Goal: Information Seeking & Learning: Compare options

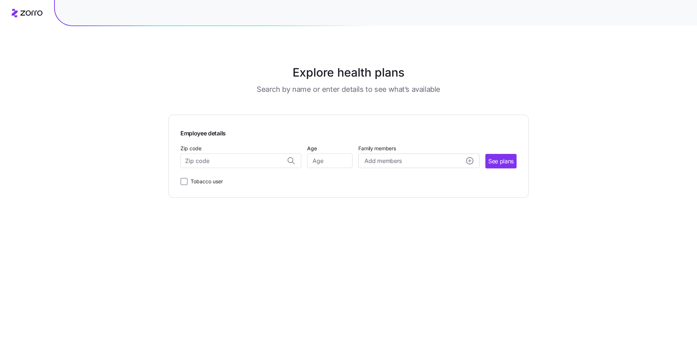
click at [77, 165] on div "Explore health plans Search by name or enter details to see what’s available Em…" at bounding box center [348, 171] width 697 height 343
click at [237, 159] on input "Zip code" at bounding box center [241, 161] width 121 height 15
click at [232, 179] on span "56716, [GEOGRAPHIC_DATA], [GEOGRAPHIC_DATA]" at bounding box center [240, 179] width 102 height 9
type input "56716, [GEOGRAPHIC_DATA], [GEOGRAPHIC_DATA]"
click at [500, 162] on span "See plans" at bounding box center [501, 161] width 25 height 9
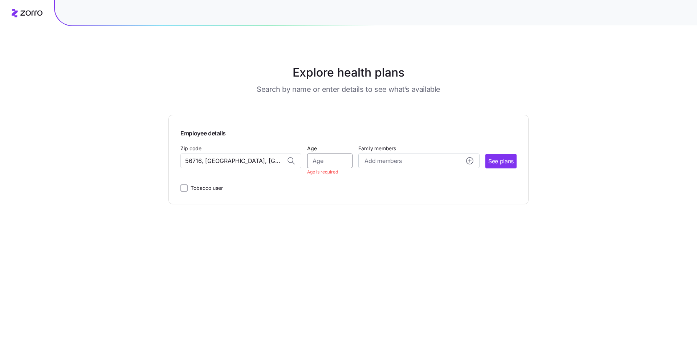
click at [342, 162] on input "Age" at bounding box center [329, 161] width 45 height 15
type input "40"
click at [506, 162] on span "See plans" at bounding box center [501, 161] width 25 height 9
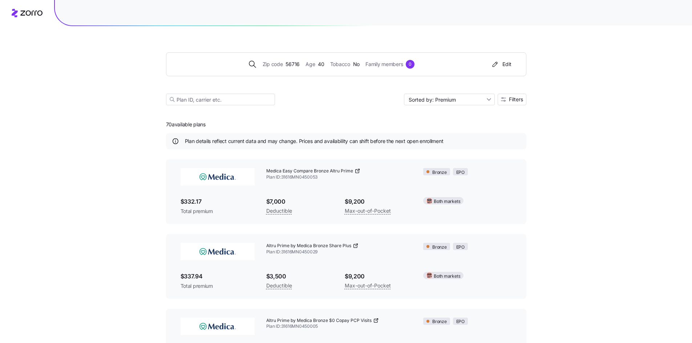
click at [97, 177] on div "Zip code 56716 Age [DEMOGRAPHIC_DATA] Tobacco No Family members 0 Edit Sorted b…" at bounding box center [346, 261] width 692 height 523
click at [519, 99] on span "Filters" at bounding box center [516, 99] width 14 height 5
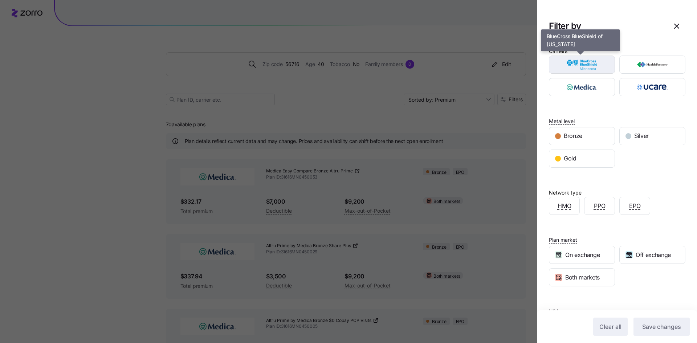
click at [577, 65] on img "button" at bounding box center [582, 64] width 53 height 15
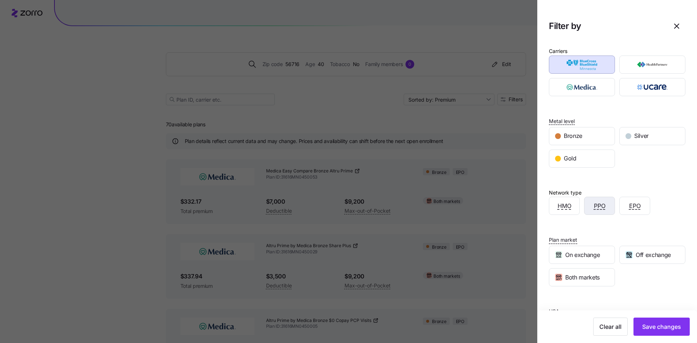
click at [594, 206] on span "PPO" at bounding box center [600, 206] width 12 height 9
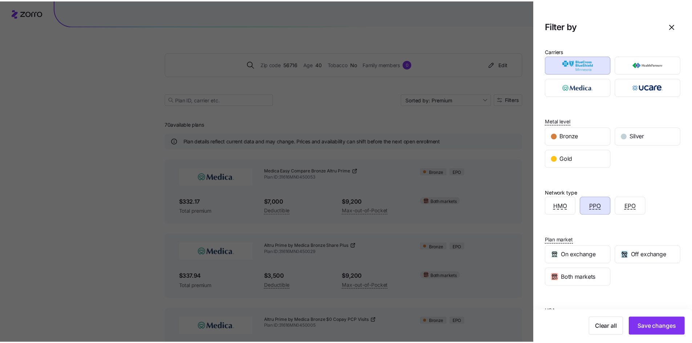
scroll to position [37, 0]
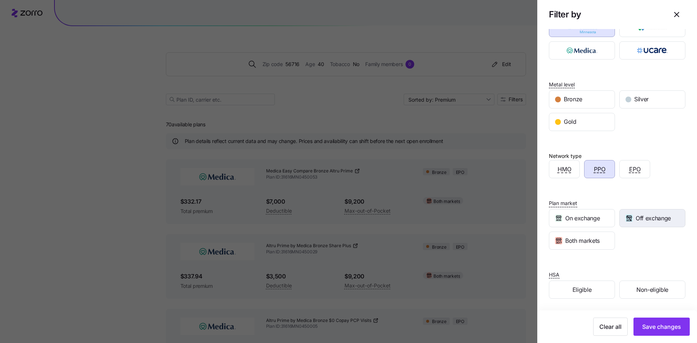
click at [649, 218] on span "Off exchange" at bounding box center [653, 218] width 35 height 9
click at [652, 292] on span "Non-eligible" at bounding box center [653, 289] width 32 height 9
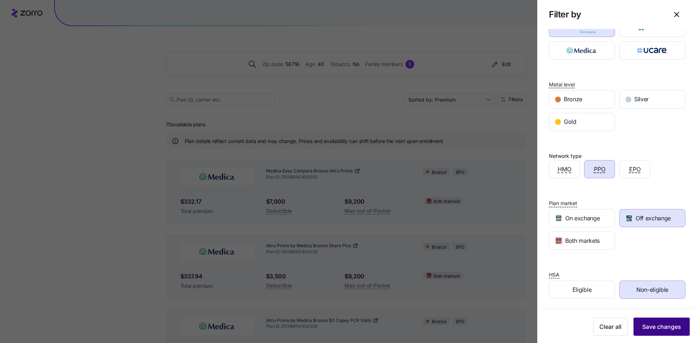
click at [654, 329] on span "Save changes" at bounding box center [662, 327] width 39 height 9
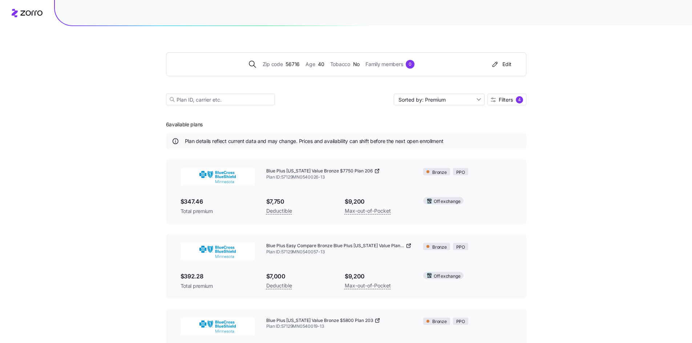
click at [112, 183] on div "Zip code 56716 Age [DEMOGRAPHIC_DATA] Tobacco No Family members 0 Edit Sorted b…" at bounding box center [346, 261] width 692 height 523
click at [431, 100] on input "Sorted by: Premium" at bounding box center [439, 100] width 91 height 12
click at [428, 128] on div "Deductible" at bounding box center [438, 127] width 85 height 11
type input "Sorted by: Deductible"
click at [94, 179] on div "Zip code 56716 Age [DEMOGRAPHIC_DATA] Tobacco No Family members 0 Edit Sorted b…" at bounding box center [346, 261] width 692 height 523
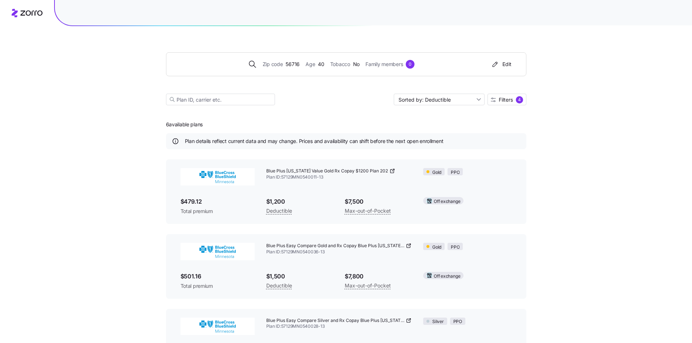
click at [116, 126] on div "Zip code 56716 Age [DEMOGRAPHIC_DATA] Tobacco No Family members 0 Edit Sorted b…" at bounding box center [346, 261] width 692 height 523
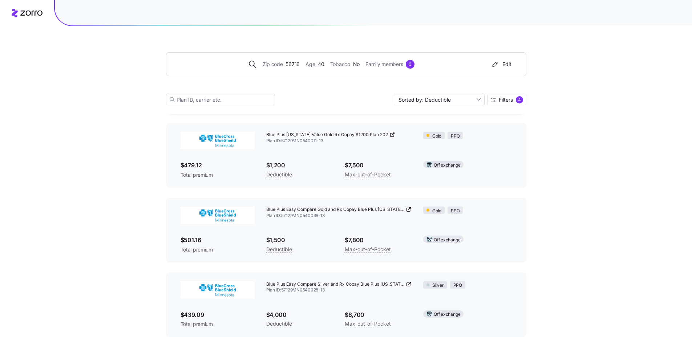
click at [573, 247] on div "Zip code 56716 Age [DEMOGRAPHIC_DATA] Tobacco No Family members 0 Edit Sorted b…" at bounding box center [346, 225] width 692 height 523
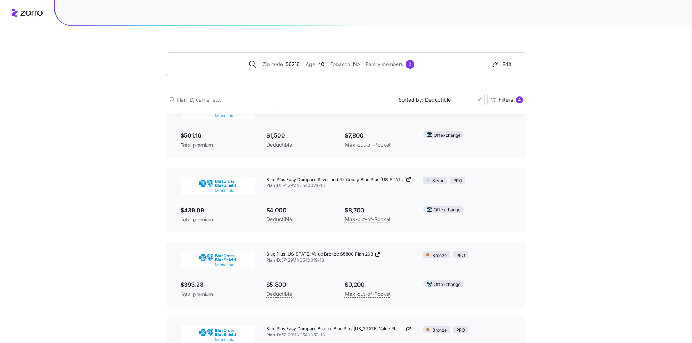
scroll to position [145, 0]
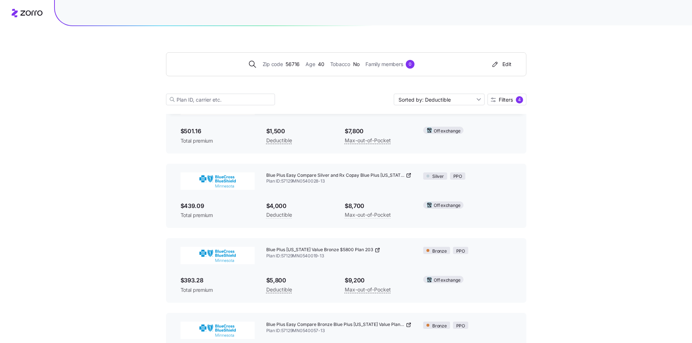
click at [573, 246] on div "Zip code 56716 Age [DEMOGRAPHIC_DATA] Tobacco No Family members 0 Edit Sorted b…" at bounding box center [346, 116] width 692 height 523
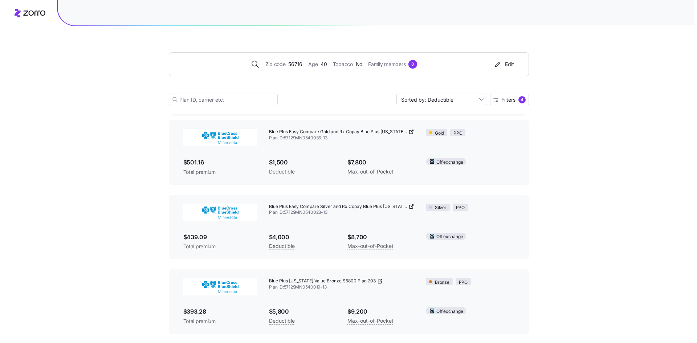
scroll to position [0, 0]
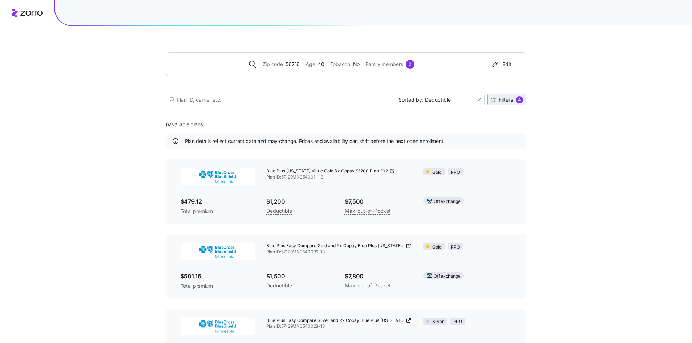
click at [505, 102] on span "Filters" at bounding box center [506, 99] width 14 height 5
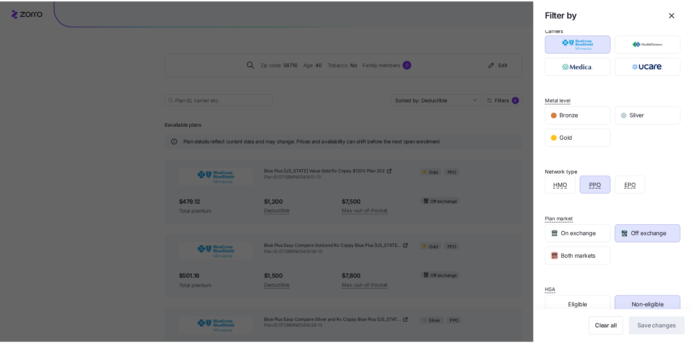
scroll to position [37, 0]
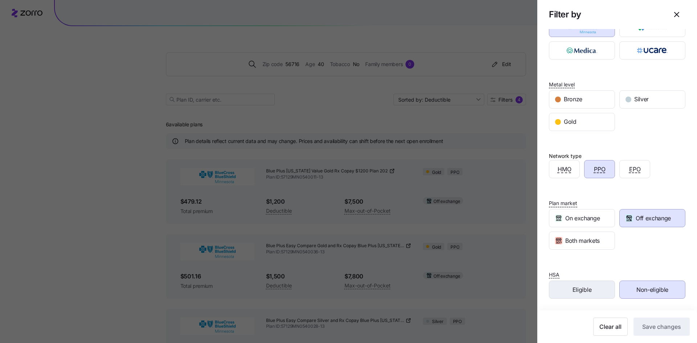
click at [600, 292] on div "Eligible" at bounding box center [582, 289] width 65 height 17
click at [646, 289] on span "Non-eligible" at bounding box center [653, 289] width 32 height 9
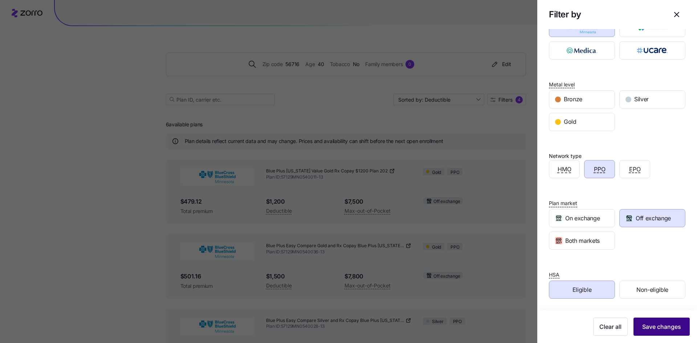
click at [651, 325] on span "Save changes" at bounding box center [662, 327] width 39 height 9
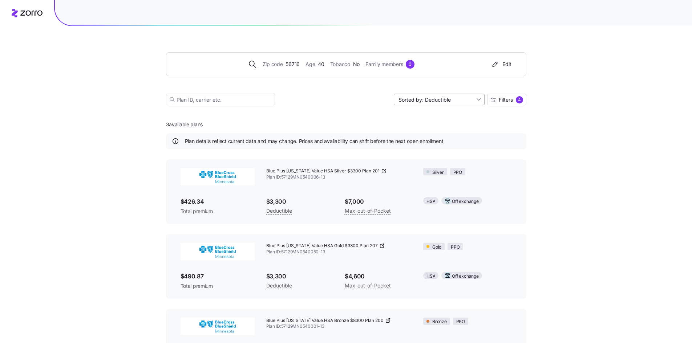
click at [430, 99] on input "Sorted by: Deductible" at bounding box center [439, 100] width 91 height 12
click at [428, 125] on div "Deductible" at bounding box center [438, 127] width 85 height 11
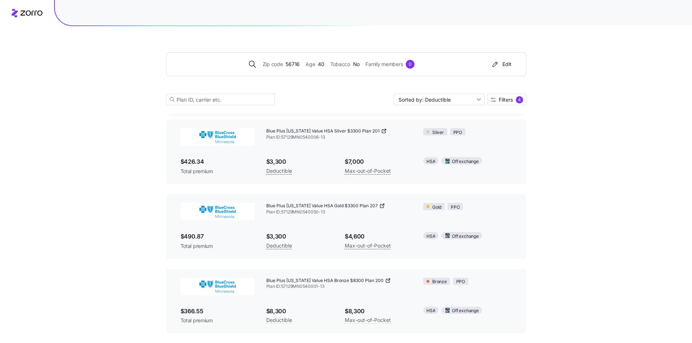
scroll to position [40, 0]
click at [571, 197] on div "Zip code 56716 Age [DEMOGRAPHIC_DATA] Tobacco No Family members 0 Edit Sorted b…" at bounding box center [346, 146] width 692 height 373
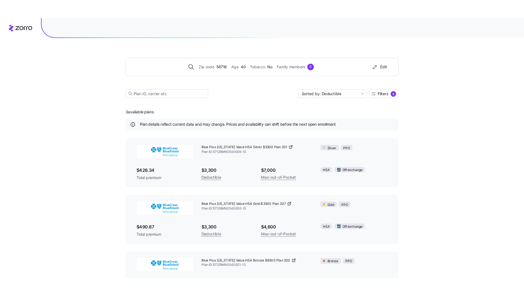
scroll to position [0, 0]
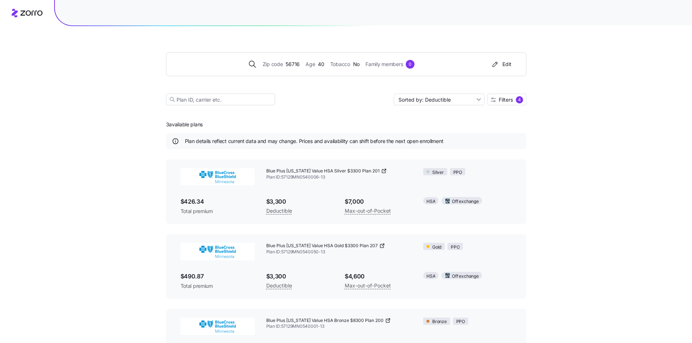
click at [577, 194] on div "Zip code 56716 Age [DEMOGRAPHIC_DATA] Tobacco No Family members 0 Edit Sorted b…" at bounding box center [346, 186] width 692 height 373
drag, startPoint x: 267, startPoint y: 246, endPoint x: 376, endPoint y: 246, distance: 109.0
click at [376, 246] on div "Blue Plus [US_STATE] Value HSA Gold $3300 Plan 207" at bounding box center [339, 246] width 146 height 6
copy span "Blue Plus [US_STATE] Value HSA Gold $3300 Plan 207"
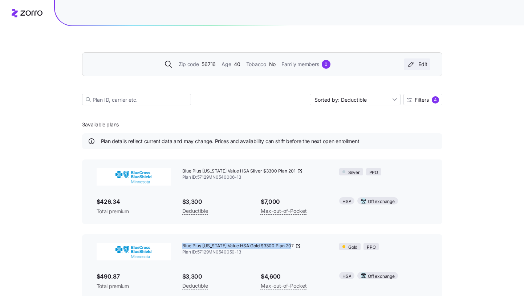
click at [424, 65] on div "Edit" at bounding box center [417, 64] width 21 height 7
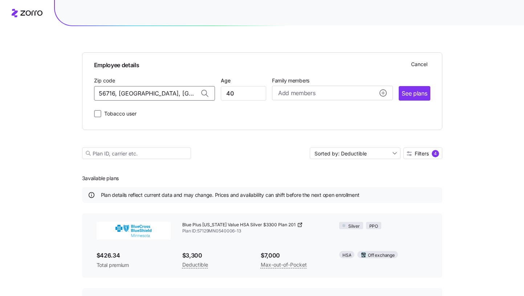
drag, startPoint x: 182, startPoint y: 90, endPoint x: -52, endPoint y: 84, distance: 233.6
click at [0, 84] on html "Employee details Cancel Zip code 56716, [GEOGRAPHIC_DATA], [GEOGRAPHIC_DATA] Ag…" at bounding box center [262, 218] width 524 height 437
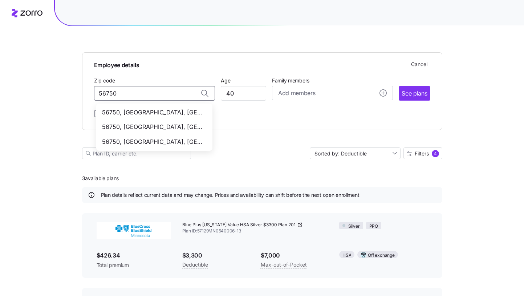
click at [162, 112] on span "56750, [GEOGRAPHIC_DATA], [GEOGRAPHIC_DATA]" at bounding box center [153, 112] width 102 height 9
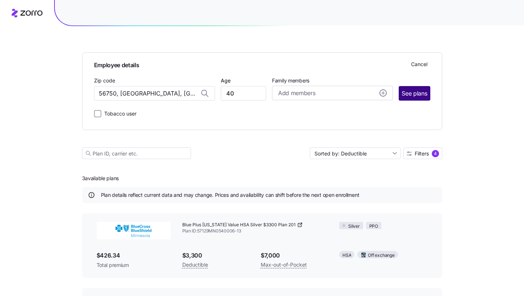
type input "56750, [GEOGRAPHIC_DATA], [GEOGRAPHIC_DATA]"
click at [424, 93] on span "See plans" at bounding box center [414, 93] width 25 height 9
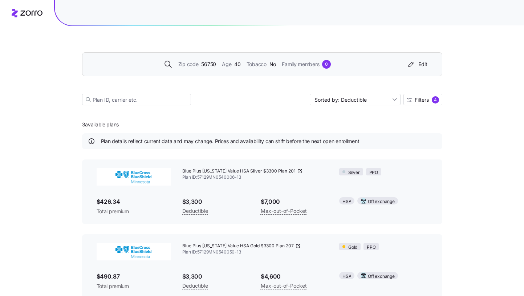
click at [467, 143] on div "Zip code 56750 Age [DEMOGRAPHIC_DATA] Tobacco No Family members 0 Edit Sorted b…" at bounding box center [262, 186] width 524 height 373
click at [438, 102] on div "4" at bounding box center [435, 99] width 7 height 7
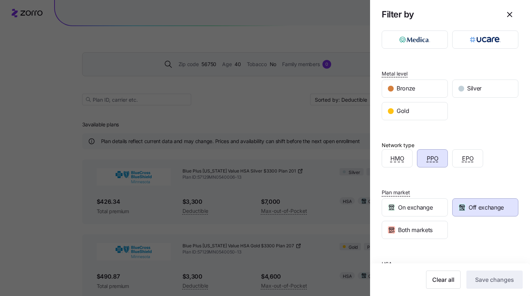
scroll to position [84, 0]
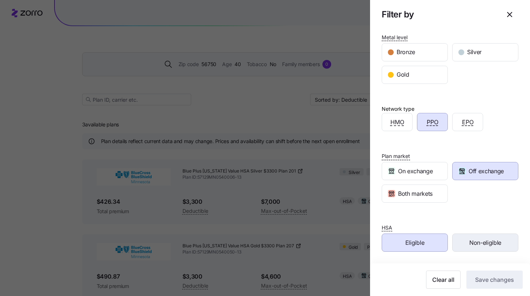
click at [495, 240] on span "Non-eligible" at bounding box center [485, 242] width 32 height 9
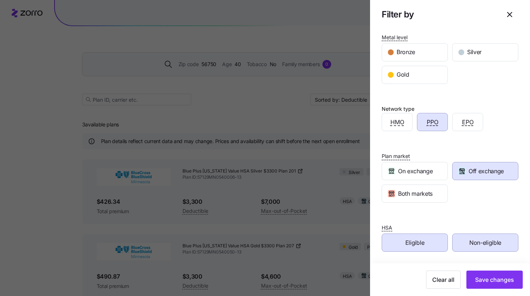
click at [385, 245] on div "Eligible" at bounding box center [414, 242] width 65 height 17
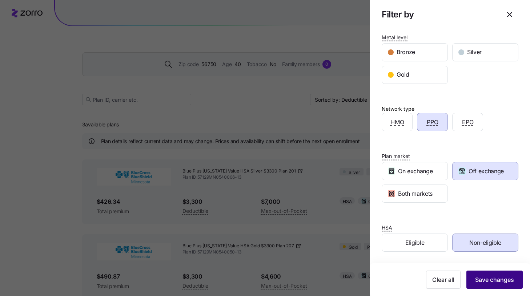
click at [477, 277] on span "Save changes" at bounding box center [494, 279] width 39 height 9
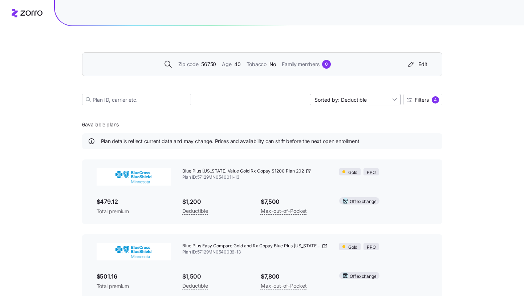
click at [340, 99] on input "Sorted by: Deductible" at bounding box center [355, 100] width 91 height 12
click at [346, 116] on div "Premium" at bounding box center [354, 116] width 85 height 11
click at [355, 99] on input "Sorted by: Premium" at bounding box center [355, 100] width 91 height 12
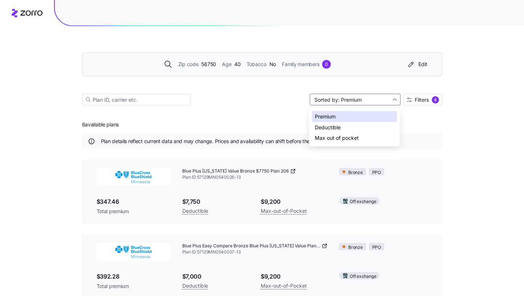
click at [349, 127] on div "Deductible" at bounding box center [354, 127] width 85 height 11
type input "Sorted by: Deductible"
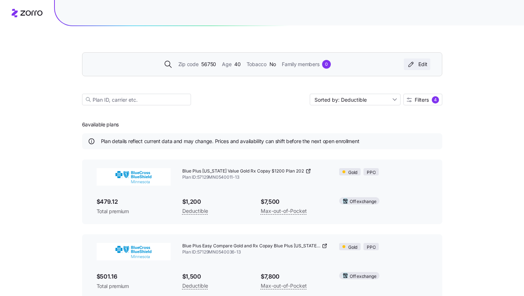
click at [428, 63] on button "Edit" at bounding box center [417, 64] width 27 height 12
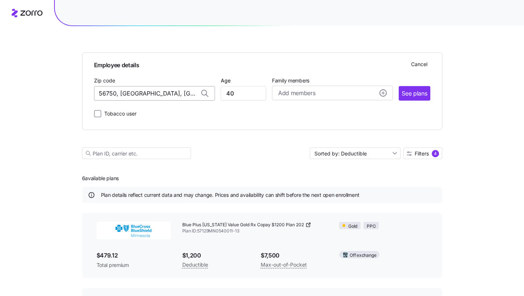
click at [152, 90] on input "56750, [GEOGRAPHIC_DATA], [GEOGRAPHIC_DATA]" at bounding box center [154, 93] width 121 height 15
drag, startPoint x: 175, startPoint y: 94, endPoint x: 28, endPoint y: 84, distance: 148.1
click at [139, 112] on span "54016, [GEOGRAPHIC_DATA], [GEOGRAPHIC_DATA]" at bounding box center [153, 112] width 102 height 9
type input "54016, [GEOGRAPHIC_DATA], [GEOGRAPHIC_DATA]"
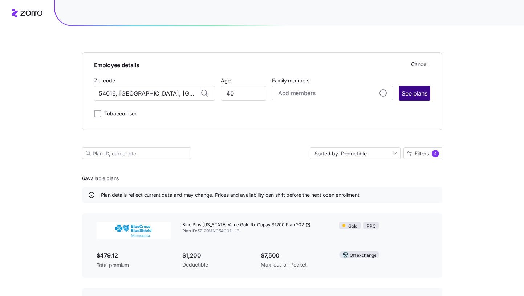
click at [410, 93] on span "See plans" at bounding box center [414, 93] width 25 height 9
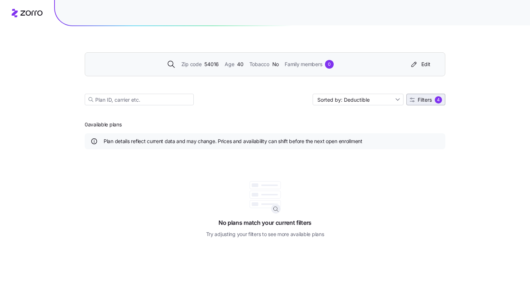
click at [424, 99] on span "Filters" at bounding box center [424, 99] width 14 height 5
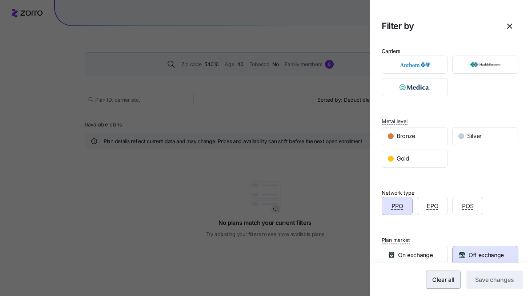
click at [442, 281] on span "Clear all" at bounding box center [443, 279] width 22 height 9
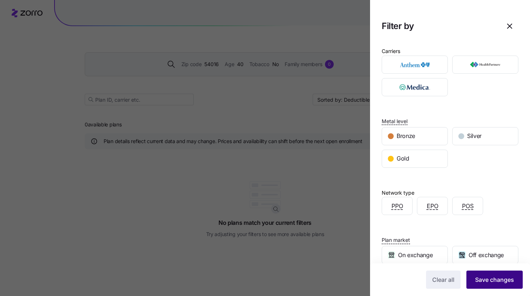
click at [503, 282] on span "Save changes" at bounding box center [494, 279] width 39 height 9
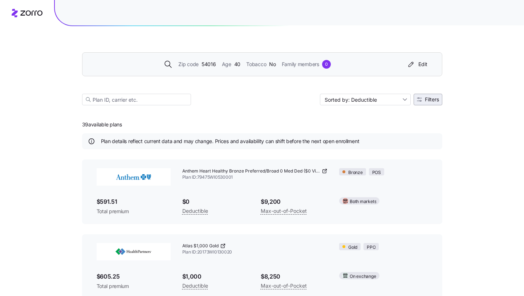
click at [426, 99] on span "Filters" at bounding box center [432, 99] width 14 height 5
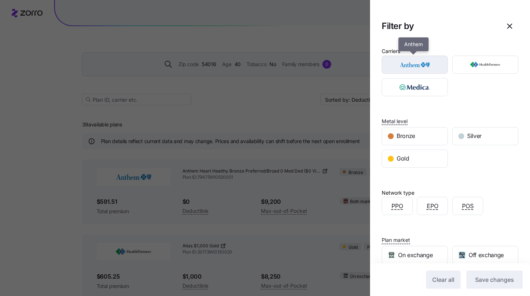
click at [421, 70] on img "button" at bounding box center [414, 64] width 53 height 15
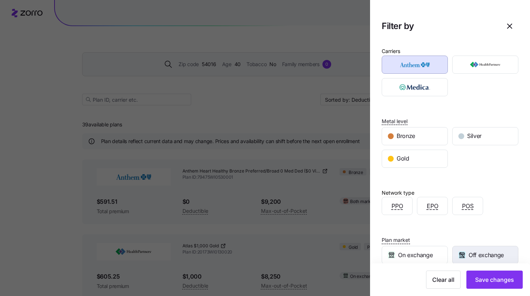
click at [469, 254] on span "Off exchange" at bounding box center [485, 255] width 35 height 9
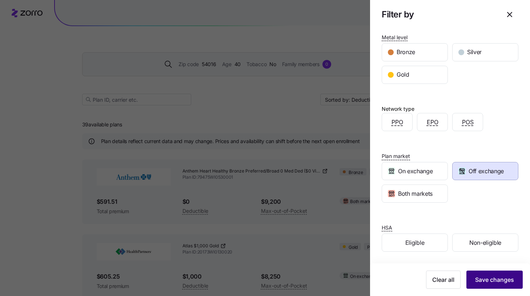
click at [489, 282] on span "Save changes" at bounding box center [494, 279] width 39 height 9
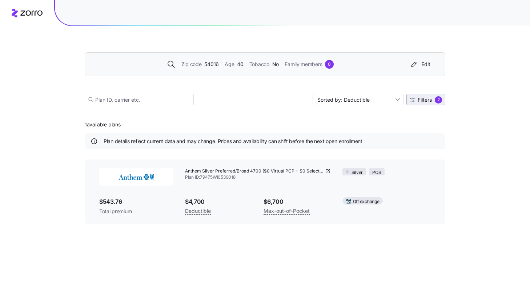
click at [434, 101] on div "2" at bounding box center [437, 99] width 7 height 7
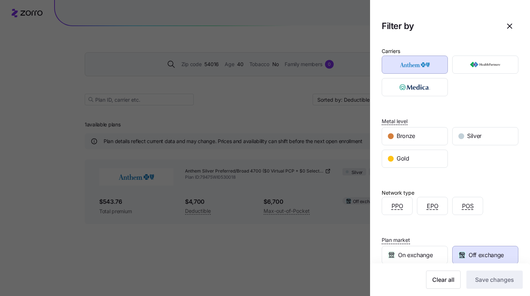
click at [489, 224] on div "Plan market On exchange Off exchange Both markets" at bounding box center [449, 254] width 137 height 66
click at [488, 251] on span "Off exchange" at bounding box center [485, 255] width 35 height 9
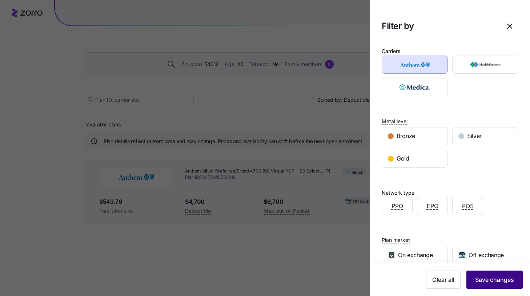
click at [481, 280] on span "Save changes" at bounding box center [494, 279] width 39 height 9
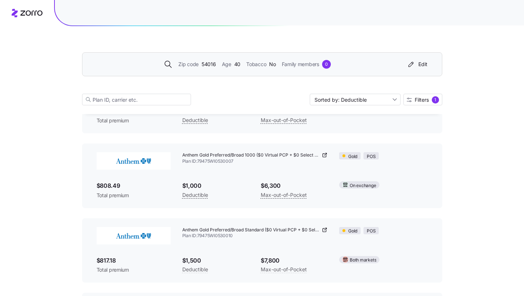
scroll to position [0, 0]
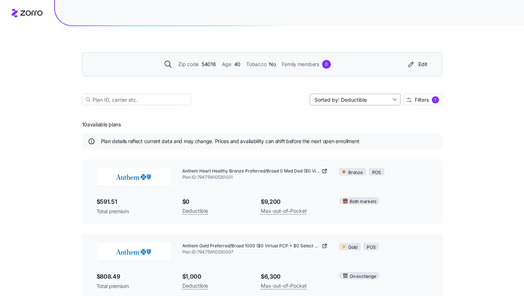
click at [364, 100] on input "Sorted by: Deductible" at bounding box center [355, 100] width 91 height 12
click at [355, 127] on div "Deductible" at bounding box center [354, 127] width 85 height 11
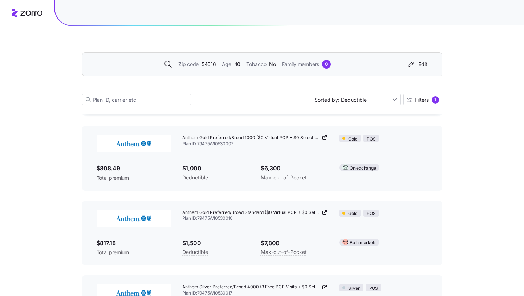
scroll to position [109, 0]
drag, startPoint x: 183, startPoint y: 211, endPoint x: 317, endPoint y: 210, distance: 134.0
click at [317, 210] on span "Anthem Gold Preferred/Broad Standard ($0 Virtual PCP + $0 Select Drugs + Incent…" at bounding box center [251, 212] width 138 height 6
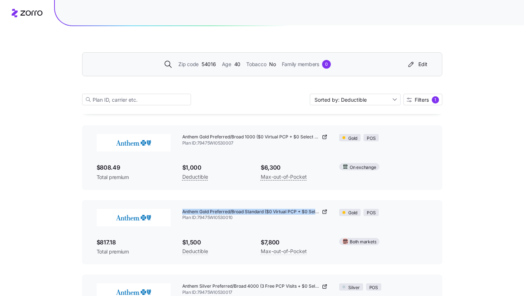
click at [325, 212] on icon at bounding box center [325, 212] width 6 height 6
click at [422, 65] on div "Edit" at bounding box center [417, 64] width 21 height 7
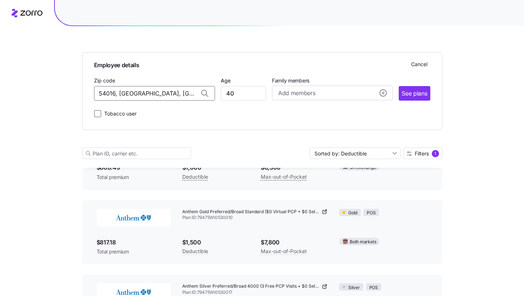
drag, startPoint x: 186, startPoint y: 93, endPoint x: -151, endPoint y: 92, distance: 337.8
click at [166, 115] on span "55105, [GEOGRAPHIC_DATA], [GEOGRAPHIC_DATA]" at bounding box center [153, 112] width 102 height 9
type input "55105, [GEOGRAPHIC_DATA], [GEOGRAPHIC_DATA]"
click at [421, 98] on span "See plans" at bounding box center [414, 93] width 25 height 9
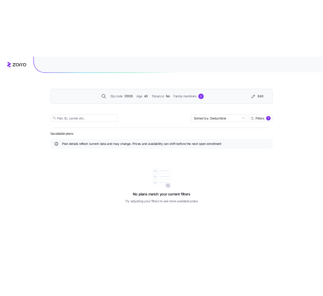
scroll to position [0, 0]
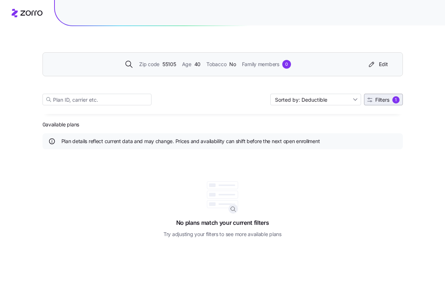
click at [391, 100] on span "Filters 1" at bounding box center [383, 99] width 32 height 7
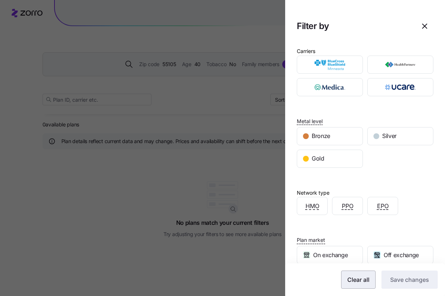
click at [360, 281] on span "Clear all" at bounding box center [358, 279] width 22 height 9
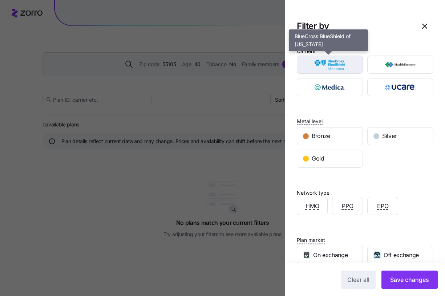
click at [330, 66] on img "button" at bounding box center [329, 64] width 53 height 15
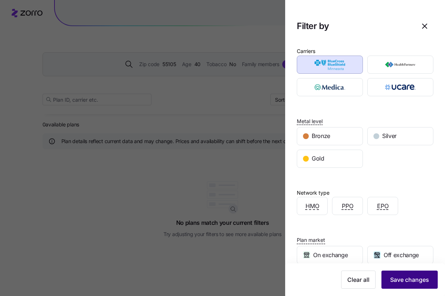
click at [400, 281] on span "Save changes" at bounding box center [409, 279] width 39 height 9
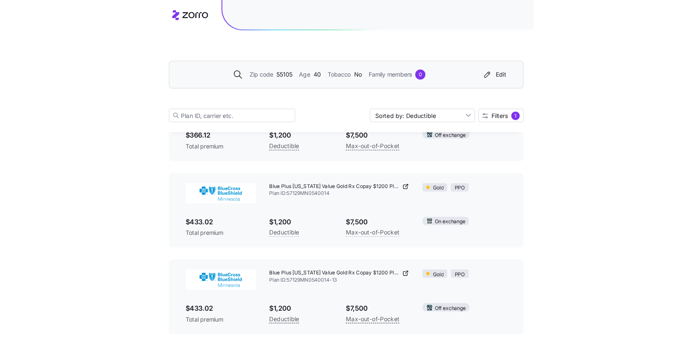
scroll to position [182, 0]
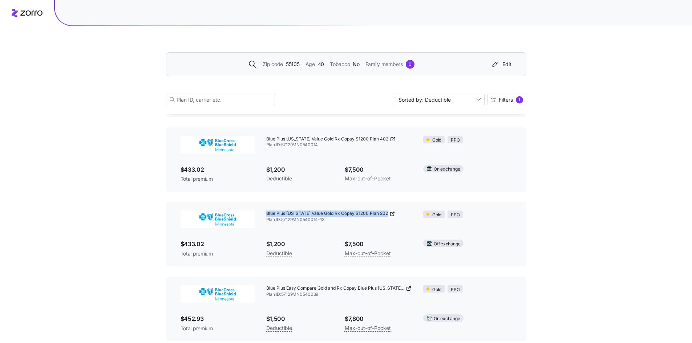
drag, startPoint x: 267, startPoint y: 213, endPoint x: 392, endPoint y: 212, distance: 125.3
click at [392, 212] on div "Blue Plus [US_STATE] Value Gold Rx Copay $1200 Plan 202" at bounding box center [339, 214] width 146 height 6
copy div "Blue Plus [US_STATE] Value Gold Rx Copay $1200 Plan 202"
click at [506, 59] on button "Edit" at bounding box center [501, 64] width 27 height 12
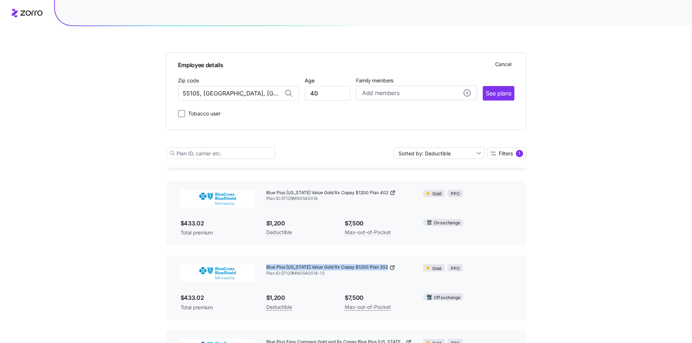
scroll to position [235, 0]
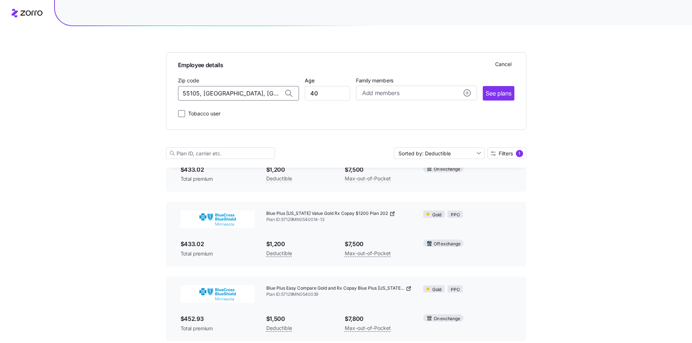
drag, startPoint x: 258, startPoint y: 89, endPoint x: 41, endPoint y: 84, distance: 217.3
click at [41, 84] on div "Employee details Cancel Zip code 55105, [GEOGRAPHIC_DATA], [GEOGRAPHIC_DATA] Ag…" at bounding box center [346, 240] width 692 height 951
click at [255, 113] on span "55446, [GEOGRAPHIC_DATA], [GEOGRAPHIC_DATA]" at bounding box center [237, 112] width 102 height 9
type input "55446, [GEOGRAPHIC_DATA], [GEOGRAPHIC_DATA]"
click at [499, 88] on button "See plans" at bounding box center [498, 93] width 31 height 15
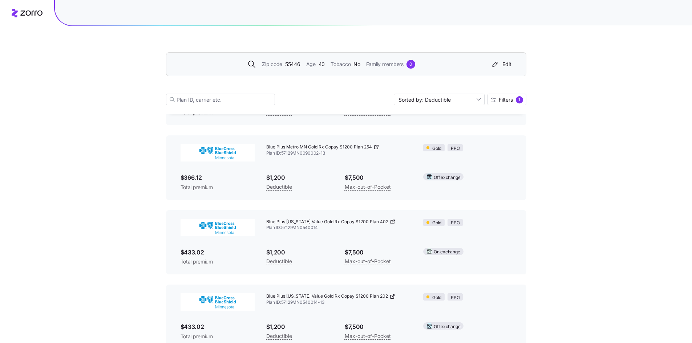
scroll to position [109, 0]
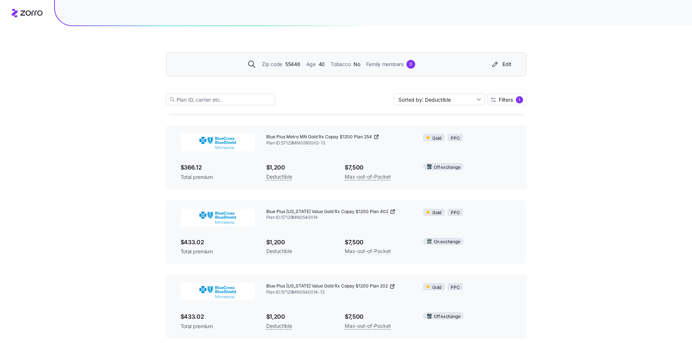
click at [582, 163] on div "Zip code 55446 Age [DEMOGRAPHIC_DATA] Tobacco No Family members 0 Edit Sorted b…" at bounding box center [346, 339] width 692 height 897
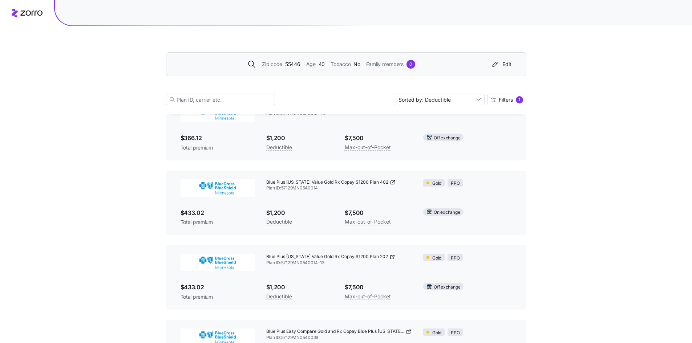
scroll to position [145, 0]
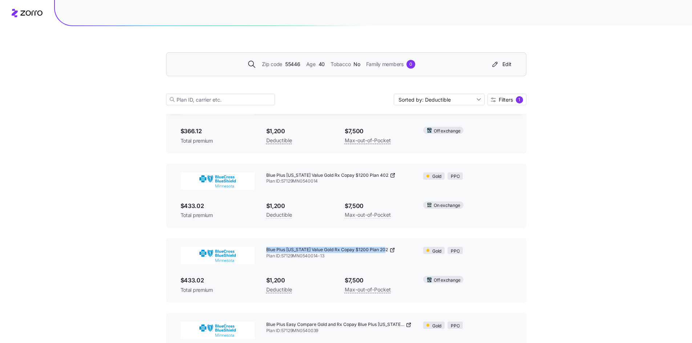
drag, startPoint x: 267, startPoint y: 250, endPoint x: 385, endPoint y: 250, distance: 118.0
click at [385, 250] on span "Blue Plus [US_STATE] Value Gold Rx Copay $1200 Plan 202" at bounding box center [327, 250] width 122 height 6
copy span "Blue Plus [US_STATE] Value Gold Rx Copay $1200 Plan 202"
click at [508, 65] on div "Edit" at bounding box center [501, 64] width 21 height 7
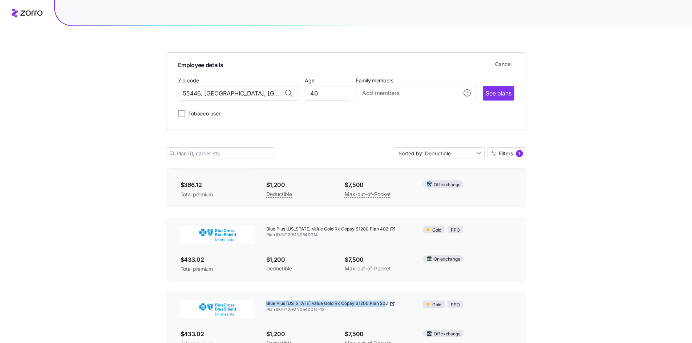
scroll to position [199, 0]
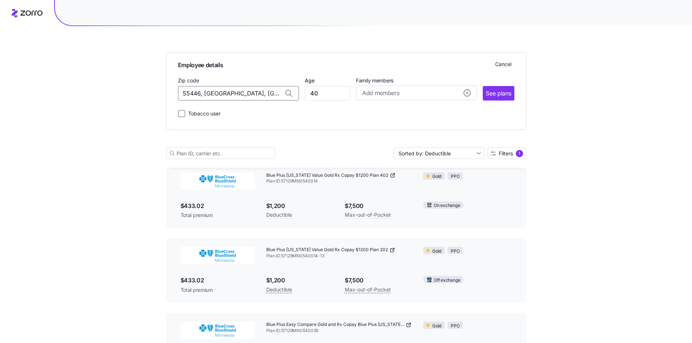
drag, startPoint x: 272, startPoint y: 92, endPoint x: 39, endPoint y: 85, distance: 233.7
click at [39, 85] on div "Employee details Cancel Zip code 55446, [GEOGRAPHIC_DATA], [GEOGRAPHIC_DATA] Ag…" at bounding box center [346, 276] width 692 height 951
click at [234, 112] on span "56520, [GEOGRAPHIC_DATA], [GEOGRAPHIC_DATA]" at bounding box center [237, 112] width 102 height 9
type input "56520, [GEOGRAPHIC_DATA], [GEOGRAPHIC_DATA]"
click at [503, 94] on span "See plans" at bounding box center [498, 93] width 25 height 9
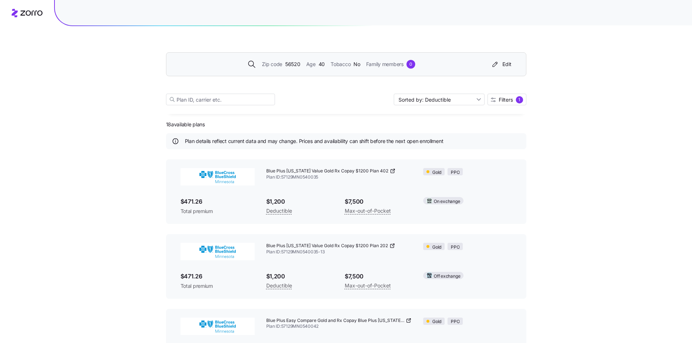
scroll to position [36, 0]
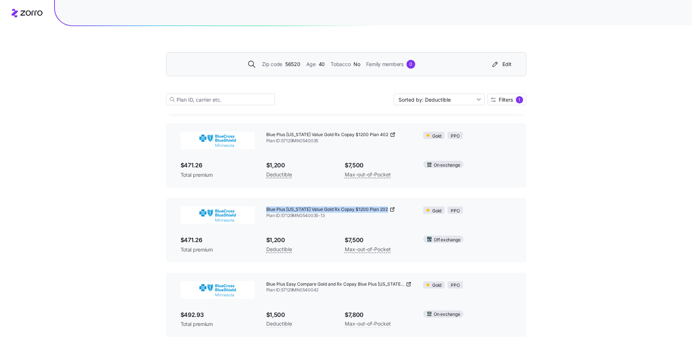
drag, startPoint x: 266, startPoint y: 210, endPoint x: 389, endPoint y: 208, distance: 123.1
click at [389, 208] on div "Blue Plus [US_STATE] Value Gold Rx Copay $1200 Plan 202" at bounding box center [339, 210] width 146 height 6
copy div "Blue Plus [US_STATE] Value Gold Rx Copay $1200 Plan 202"
click at [503, 63] on div "Edit" at bounding box center [501, 64] width 21 height 7
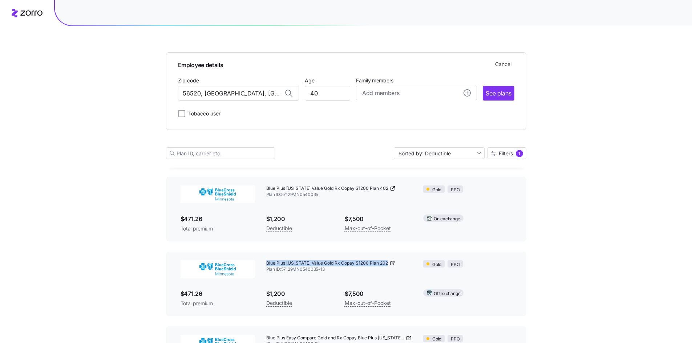
scroll to position [90, 0]
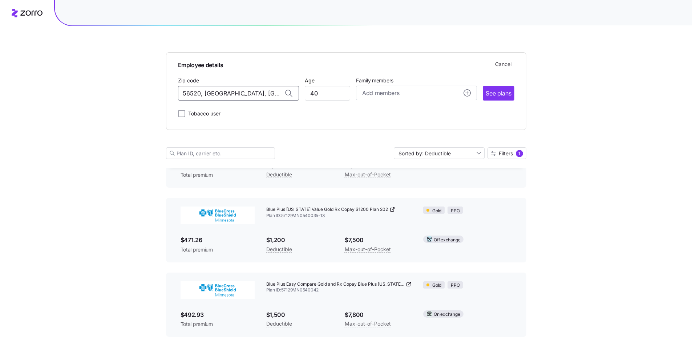
drag, startPoint x: 261, startPoint y: 93, endPoint x: 51, endPoint y: 83, distance: 210.2
click at [233, 110] on span "56248, [GEOGRAPHIC_DATA], [GEOGRAPHIC_DATA]" at bounding box center [237, 112] width 102 height 9
type input "56248, [GEOGRAPHIC_DATA], [GEOGRAPHIC_DATA]"
click at [509, 95] on span "See plans" at bounding box center [498, 93] width 25 height 9
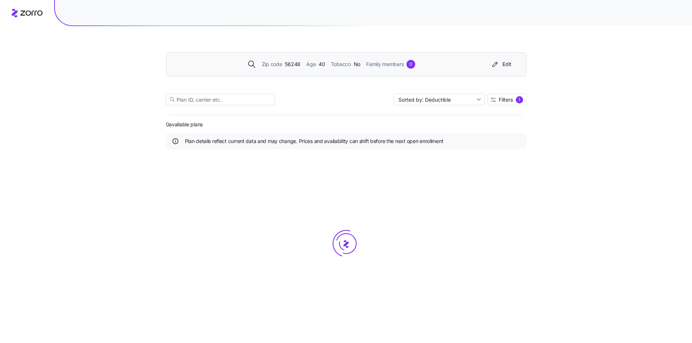
scroll to position [0, 0]
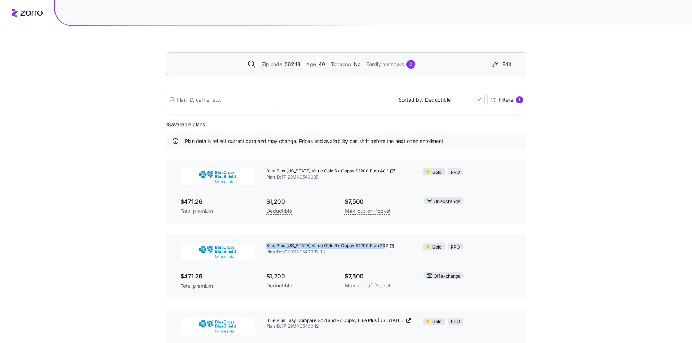
drag, startPoint x: 267, startPoint y: 246, endPoint x: 385, endPoint y: 245, distance: 118.4
click at [385, 245] on span "Blue Plus [US_STATE] Value Gold Rx Copay $1200 Plan 202" at bounding box center [327, 246] width 122 height 6
copy span "Blue Plus [US_STATE] Value Gold Rx Copay $1200 Plan 202"
click at [508, 62] on div "Edit" at bounding box center [501, 64] width 21 height 7
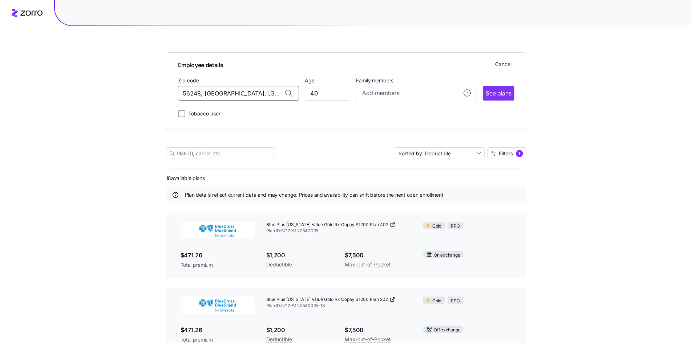
drag, startPoint x: 266, startPoint y: 92, endPoint x: 3, endPoint y: 74, distance: 264.0
click at [229, 108] on span "56510, [GEOGRAPHIC_DATA], [GEOGRAPHIC_DATA]" at bounding box center [237, 112] width 102 height 9
type input "56510, [GEOGRAPHIC_DATA], [GEOGRAPHIC_DATA]"
click at [508, 97] on span "See plans" at bounding box center [498, 93] width 25 height 9
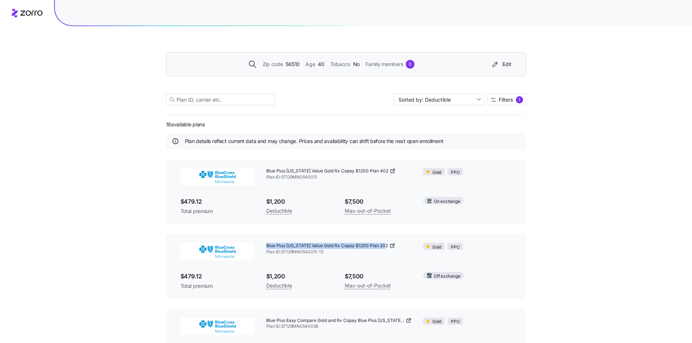
drag, startPoint x: 266, startPoint y: 245, endPoint x: 385, endPoint y: 245, distance: 118.8
click at [385, 245] on span "Blue Plus [US_STATE] Value Gold Rx Copay $1200 Plan 202" at bounding box center [327, 246] width 122 height 6
copy span "Blue Plus [US_STATE] Value Gold Rx Copay $1200 Plan 202"
click at [508, 66] on div "Edit" at bounding box center [501, 64] width 21 height 7
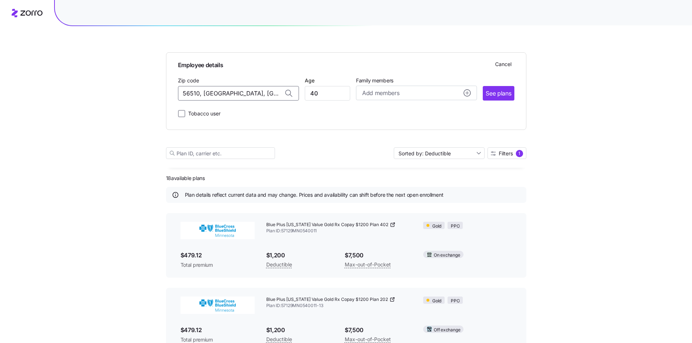
drag, startPoint x: 267, startPoint y: 95, endPoint x: 5, endPoint y: 76, distance: 263.3
click at [250, 114] on span "56515, [GEOGRAPHIC_DATA], [GEOGRAPHIC_DATA]" at bounding box center [237, 112] width 102 height 9
type input "56515, [GEOGRAPHIC_DATA], [GEOGRAPHIC_DATA]"
click at [509, 99] on button "See plans" at bounding box center [498, 93] width 31 height 15
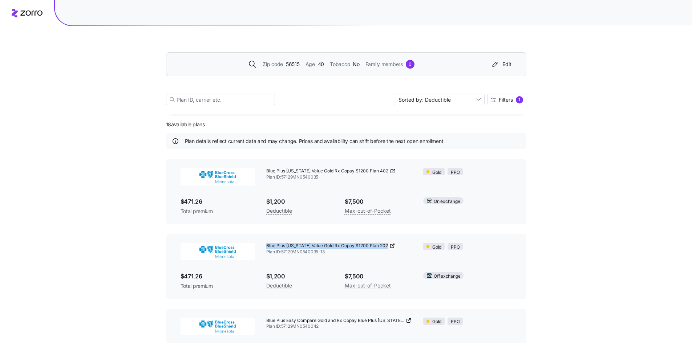
drag, startPoint x: 266, startPoint y: 245, endPoint x: 388, endPoint y: 246, distance: 122.0
click at [388, 246] on div "Blue Plus [US_STATE] Value Gold Rx Copay $1200 Plan 202" at bounding box center [339, 246] width 146 height 6
copy div "Blue Plus [US_STATE] Value Gold Rx Copay $1200 Plan 202"
click at [506, 65] on div "Edit" at bounding box center [501, 64] width 21 height 7
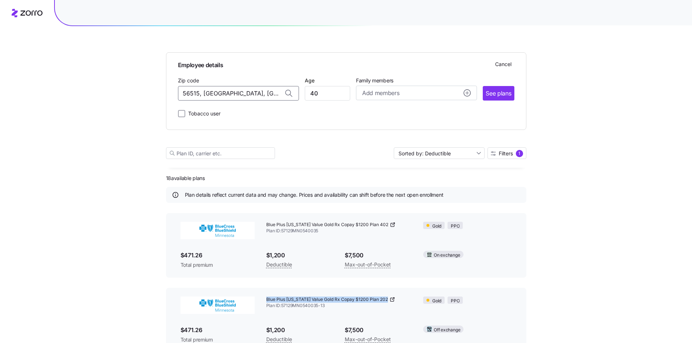
drag, startPoint x: 265, startPoint y: 93, endPoint x: 0, endPoint y: 86, distance: 265.2
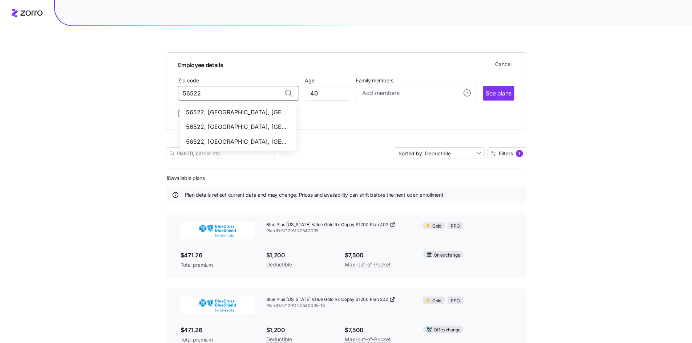
click at [240, 114] on span "56522, [GEOGRAPHIC_DATA], [GEOGRAPHIC_DATA]" at bounding box center [237, 112] width 102 height 9
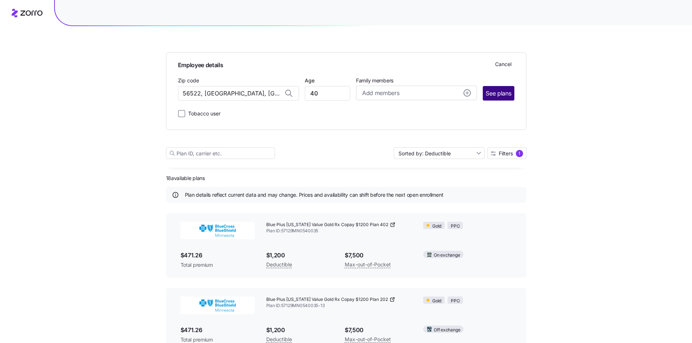
type input "56522, [GEOGRAPHIC_DATA], [GEOGRAPHIC_DATA]"
click at [489, 88] on button "See plans" at bounding box center [498, 93] width 31 height 15
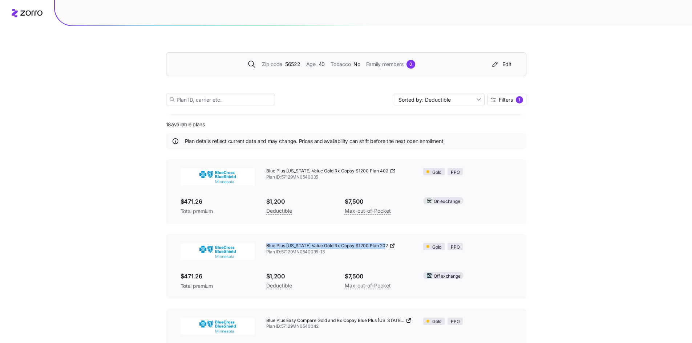
drag, startPoint x: 266, startPoint y: 246, endPoint x: 385, endPoint y: 245, distance: 118.8
click at [385, 245] on span "Blue Plus [US_STATE] Value Gold Rx Copay $1200 Plan 202" at bounding box center [327, 246] width 122 height 6
copy span "Blue Plus [US_STATE] Value Gold Rx Copay $1200 Plan 202"
click at [506, 67] on div "Edit" at bounding box center [501, 64] width 21 height 7
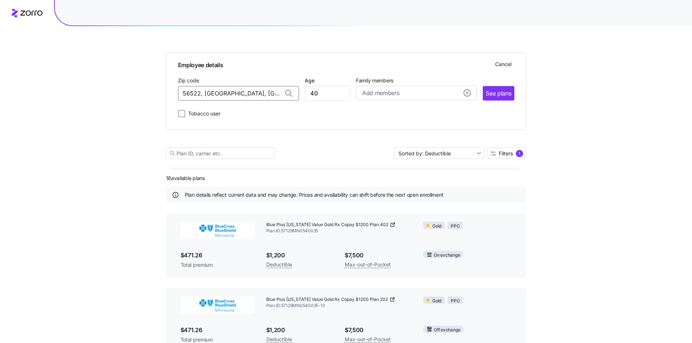
drag, startPoint x: 264, startPoint y: 92, endPoint x: 0, endPoint y: 76, distance: 264.5
click at [233, 114] on span "56535, [GEOGRAPHIC_DATA], [GEOGRAPHIC_DATA]" at bounding box center [237, 112] width 102 height 9
type input "56535, [GEOGRAPHIC_DATA], [GEOGRAPHIC_DATA]"
click at [501, 92] on span "See plans" at bounding box center [498, 93] width 25 height 9
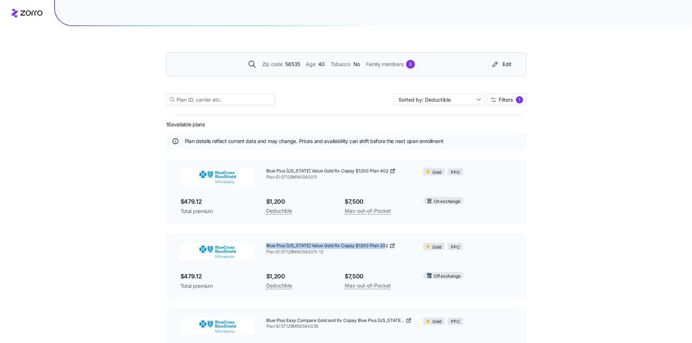
drag, startPoint x: 267, startPoint y: 246, endPoint x: 385, endPoint y: 247, distance: 118.0
click at [385, 247] on span "Blue Plus [US_STATE] Value Gold Rx Copay $1200 Plan 202" at bounding box center [327, 246] width 122 height 6
copy span "Blue Plus [US_STATE] Value Gold Rx Copay $1200 Plan 202"
click at [503, 62] on div "Edit" at bounding box center [501, 64] width 21 height 7
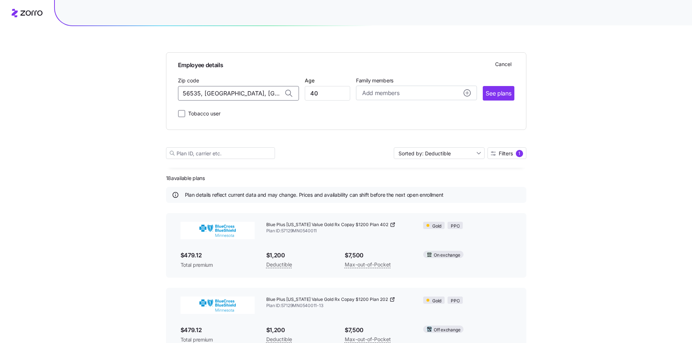
drag, startPoint x: 269, startPoint y: 96, endPoint x: 0, endPoint y: 88, distance: 269.2
click at [254, 108] on span "56537, [GEOGRAPHIC_DATA], [GEOGRAPHIC_DATA]" at bounding box center [237, 112] width 102 height 9
type input "56537, [GEOGRAPHIC_DATA], [GEOGRAPHIC_DATA]"
click at [508, 93] on span "See plans" at bounding box center [498, 93] width 25 height 9
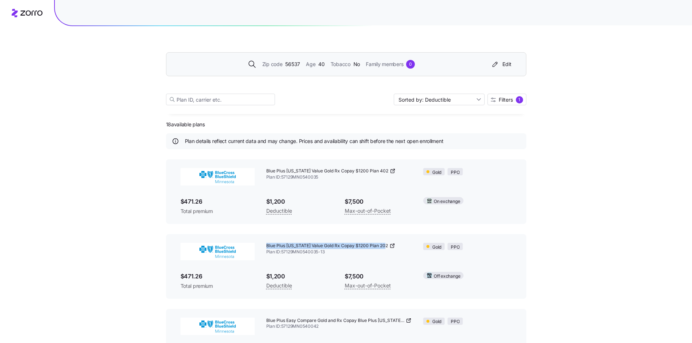
drag, startPoint x: 267, startPoint y: 246, endPoint x: 385, endPoint y: 245, distance: 118.1
click at [385, 245] on span "Blue Plus [US_STATE] Value Gold Rx Copay $1200 Plan 202" at bounding box center [327, 246] width 122 height 6
copy span "Blue Plus [US_STATE] Value Gold Rx Copay $1200 Plan 202"
click at [498, 64] on icon "button" at bounding box center [495, 64] width 9 height 7
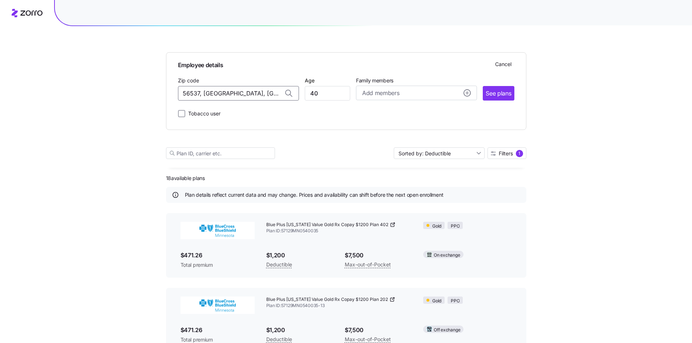
drag, startPoint x: 256, startPoint y: 94, endPoint x: 31, endPoint y: 76, distance: 226.3
click at [248, 125] on span "56540, [GEOGRAPHIC_DATA], [GEOGRAPHIC_DATA]" at bounding box center [237, 126] width 102 height 9
type input "56540, [GEOGRAPHIC_DATA], [GEOGRAPHIC_DATA]"
click at [509, 91] on span "See plans" at bounding box center [498, 93] width 25 height 9
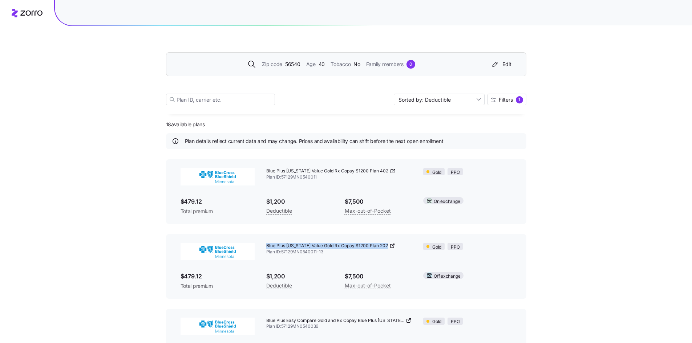
drag, startPoint x: 266, startPoint y: 246, endPoint x: 386, endPoint y: 246, distance: 120.2
click at [386, 246] on div "Blue Plus [US_STATE] Value Gold Rx Copay $1200 Plan 202" at bounding box center [339, 246] width 146 height 6
click at [516, 65] on div "Zip code 56540 Age [DEMOGRAPHIC_DATA] Tobacco No Family members 0 Edit" at bounding box center [346, 64] width 360 height 24
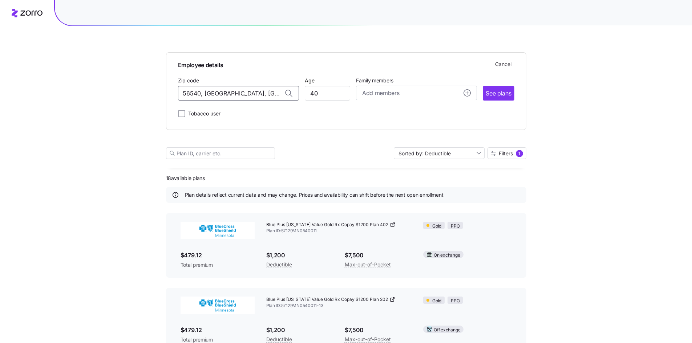
drag, startPoint x: 273, startPoint y: 92, endPoint x: 110, endPoint y: 92, distance: 163.4
click at [246, 114] on span "56560, [GEOGRAPHIC_DATA], [GEOGRAPHIC_DATA]" at bounding box center [237, 112] width 102 height 9
type input "56560, [GEOGRAPHIC_DATA], [GEOGRAPHIC_DATA]"
click at [503, 96] on span "See plans" at bounding box center [498, 93] width 25 height 9
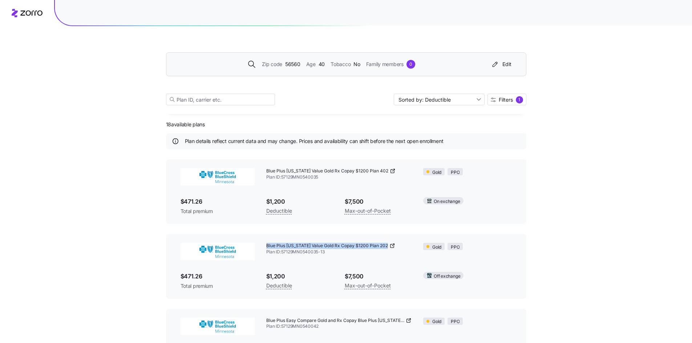
drag, startPoint x: 267, startPoint y: 246, endPoint x: 389, endPoint y: 245, distance: 122.8
click at [389, 245] on div "Blue Plus [US_STATE] Value Gold Rx Copay $1200 Plan 202" at bounding box center [339, 246] width 146 height 6
click at [510, 63] on div "Edit" at bounding box center [501, 64] width 21 height 7
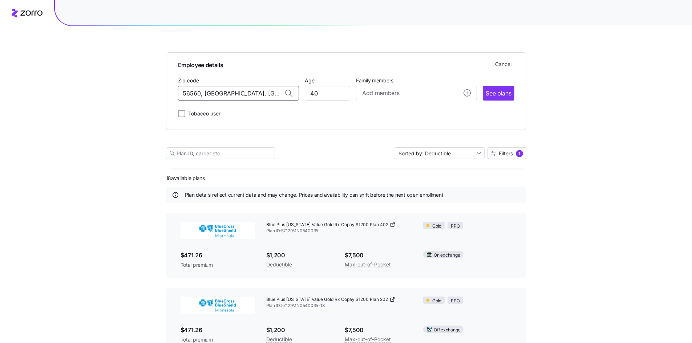
drag, startPoint x: 265, startPoint y: 91, endPoint x: 9, endPoint y: 88, distance: 256.1
click at [227, 111] on span "56581, [GEOGRAPHIC_DATA], [GEOGRAPHIC_DATA]" at bounding box center [237, 112] width 102 height 9
type input "56581, [GEOGRAPHIC_DATA], [GEOGRAPHIC_DATA]"
click at [497, 90] on span "See plans" at bounding box center [498, 93] width 25 height 9
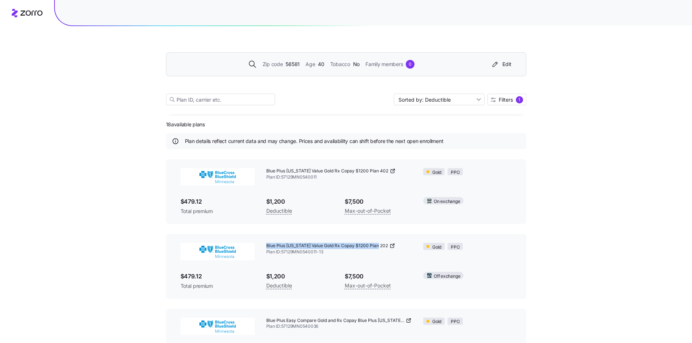
drag, startPoint x: 266, startPoint y: 246, endPoint x: 378, endPoint y: 247, distance: 112.6
click at [378, 247] on span "Blue Plus [US_STATE] Value Gold Rx Copay $1200 Plan 202" at bounding box center [327, 246] width 122 height 6
click at [507, 62] on div "Edit" at bounding box center [501, 64] width 21 height 7
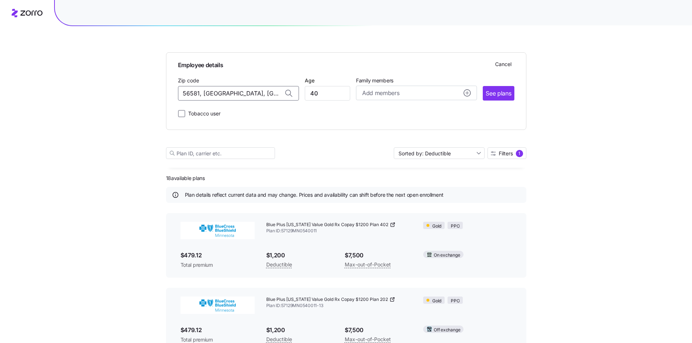
drag, startPoint x: 270, startPoint y: 92, endPoint x: 0, endPoint y: 76, distance: 270.7
click at [238, 115] on span "56601, [GEOGRAPHIC_DATA], [GEOGRAPHIC_DATA]" at bounding box center [237, 112] width 102 height 9
type input "56601, [GEOGRAPHIC_DATA], [GEOGRAPHIC_DATA]"
click at [495, 92] on span "See plans" at bounding box center [498, 93] width 25 height 9
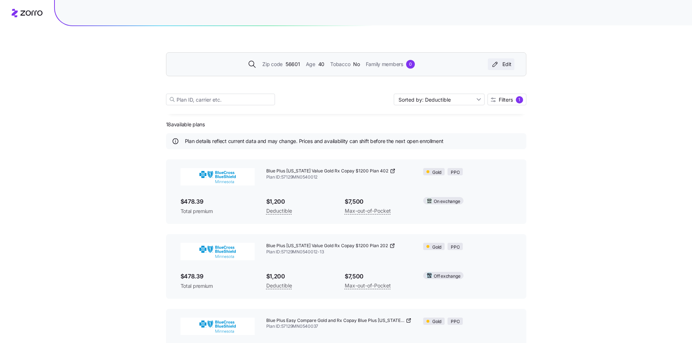
click at [503, 65] on div "Edit" at bounding box center [501, 64] width 21 height 7
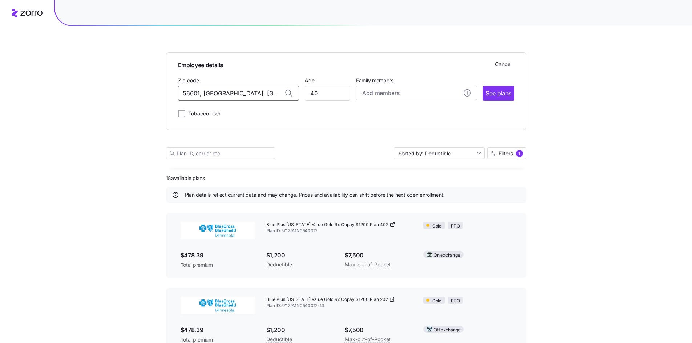
drag, startPoint x: 272, startPoint y: 92, endPoint x: 0, endPoint y: 91, distance: 271.7
click at [232, 109] on span "56646, [GEOGRAPHIC_DATA], [GEOGRAPHIC_DATA]" at bounding box center [237, 112] width 102 height 9
type input "56646, [GEOGRAPHIC_DATA], [GEOGRAPHIC_DATA]"
click at [508, 96] on span "See plans" at bounding box center [498, 93] width 25 height 9
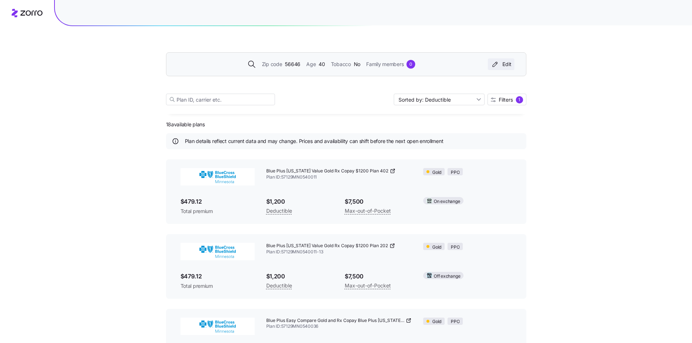
click at [504, 61] on button "Edit" at bounding box center [501, 64] width 27 height 12
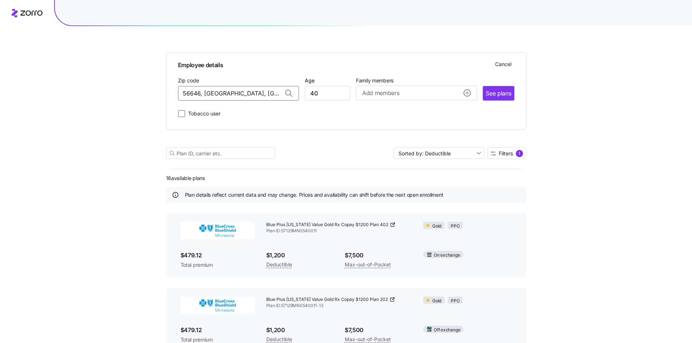
drag, startPoint x: 263, startPoint y: 93, endPoint x: 0, endPoint y: 94, distance: 263.0
click at [230, 113] on span "56713, [GEOGRAPHIC_DATA], [GEOGRAPHIC_DATA]" at bounding box center [237, 112] width 102 height 9
type input "56713, [GEOGRAPHIC_DATA], [GEOGRAPHIC_DATA]"
click at [499, 94] on span "See plans" at bounding box center [498, 93] width 25 height 9
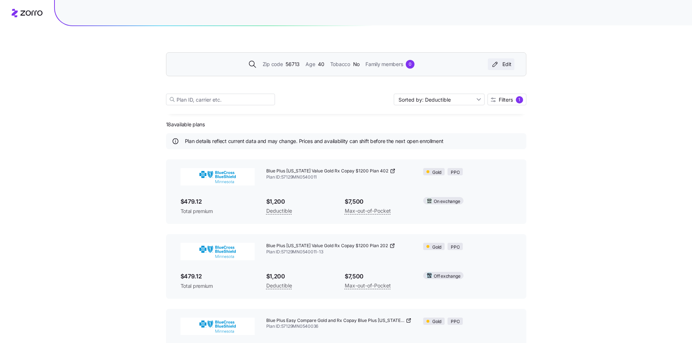
click at [508, 65] on div "Edit" at bounding box center [501, 64] width 21 height 7
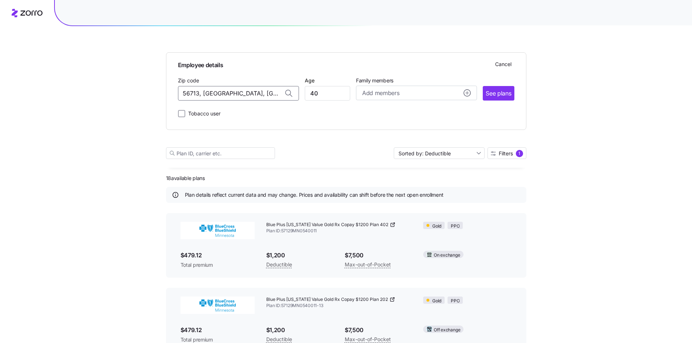
drag, startPoint x: 266, startPoint y: 97, endPoint x: 0, endPoint y: 78, distance: 266.9
click at [238, 111] on span "56715, [GEOGRAPHIC_DATA], [GEOGRAPHIC_DATA]" at bounding box center [237, 112] width 102 height 9
type input "56715, [GEOGRAPHIC_DATA], [GEOGRAPHIC_DATA]"
click at [498, 88] on button "See plans" at bounding box center [498, 93] width 31 height 15
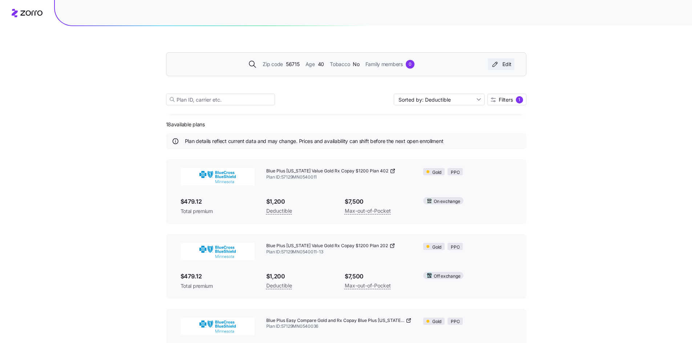
click at [507, 61] on button "Edit" at bounding box center [501, 64] width 27 height 12
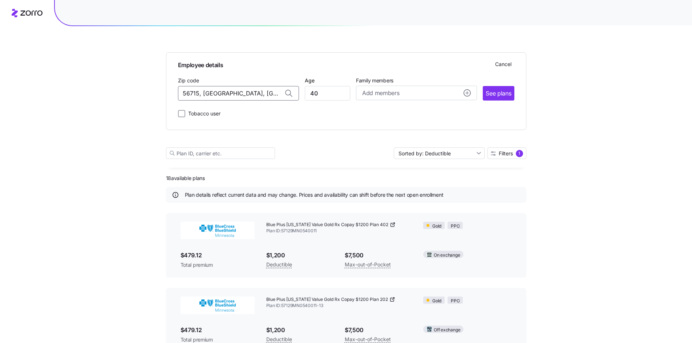
drag, startPoint x: 264, startPoint y: 94, endPoint x: 15, endPoint y: 90, distance: 248.5
click at [234, 109] on span "56721, [GEOGRAPHIC_DATA], [GEOGRAPHIC_DATA]" at bounding box center [237, 112] width 102 height 9
type input "56721, [GEOGRAPHIC_DATA], [GEOGRAPHIC_DATA]"
click at [499, 96] on span "See plans" at bounding box center [498, 93] width 25 height 9
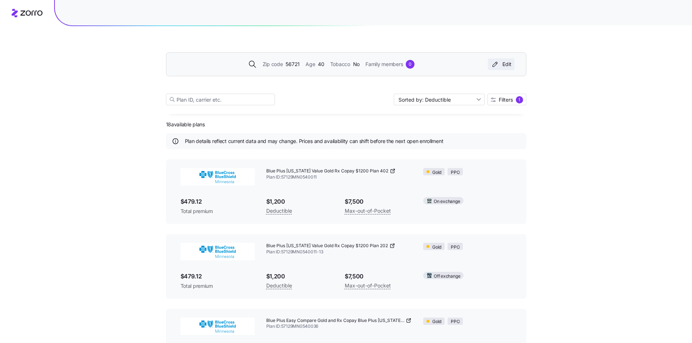
click at [509, 65] on div "Edit" at bounding box center [501, 64] width 21 height 7
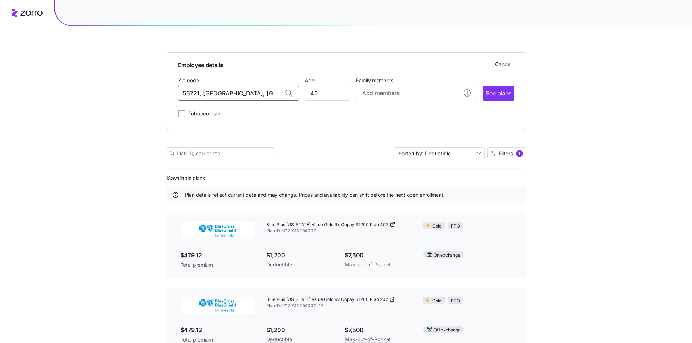
drag, startPoint x: 258, startPoint y: 92, endPoint x: -5, endPoint y: 85, distance: 263.4
click at [257, 110] on span "56723, [GEOGRAPHIC_DATA], [GEOGRAPHIC_DATA]" at bounding box center [237, 112] width 102 height 9
type input "56723, [GEOGRAPHIC_DATA], [GEOGRAPHIC_DATA]"
click at [502, 89] on button "See plans" at bounding box center [498, 93] width 31 height 15
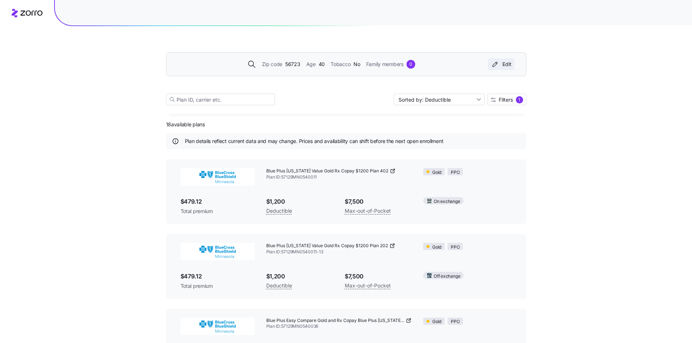
click at [507, 64] on div "Edit" at bounding box center [501, 64] width 21 height 7
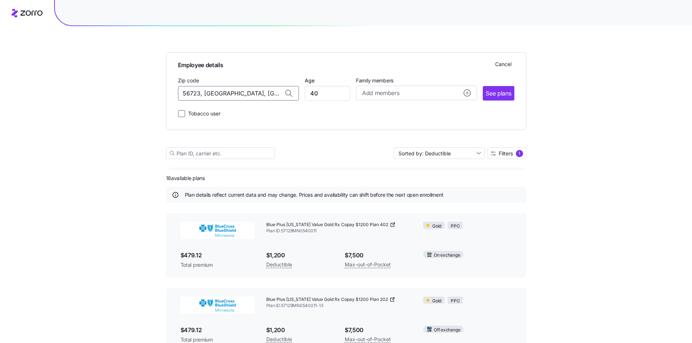
drag, startPoint x: 260, startPoint y: 94, endPoint x: 24, endPoint y: 92, distance: 236.1
click at [234, 125] on span "56736, [GEOGRAPHIC_DATA], [GEOGRAPHIC_DATA]" at bounding box center [237, 126] width 102 height 9
type input "56736, [GEOGRAPHIC_DATA], [GEOGRAPHIC_DATA]"
click at [507, 92] on span "See plans" at bounding box center [498, 93] width 25 height 9
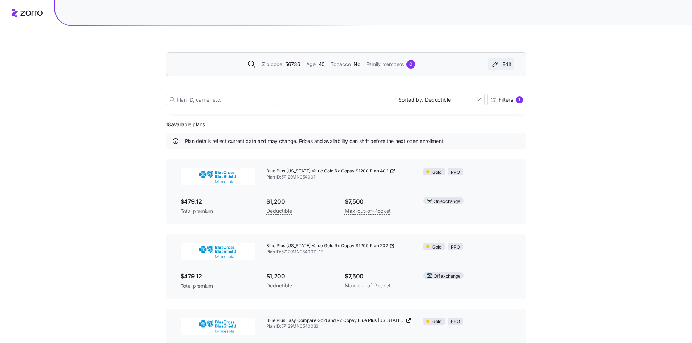
click at [507, 66] on div "Edit" at bounding box center [501, 64] width 21 height 7
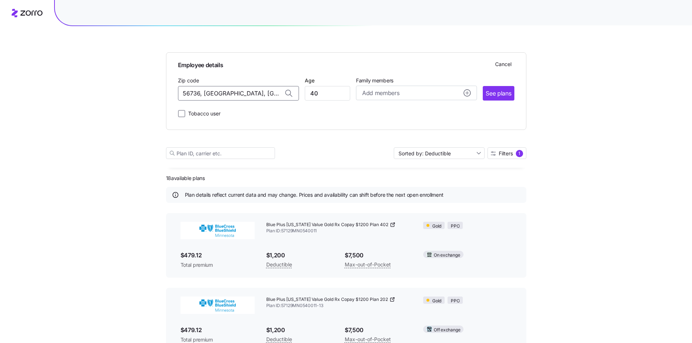
drag, startPoint x: 217, startPoint y: 94, endPoint x: -47, endPoint y: 91, distance: 263.7
click at [249, 112] on span "58008, [GEOGRAPHIC_DATA], [GEOGRAPHIC_DATA]" at bounding box center [237, 112] width 102 height 9
type input "58008, [GEOGRAPHIC_DATA], [GEOGRAPHIC_DATA]"
click at [503, 97] on span "See plans" at bounding box center [498, 93] width 25 height 9
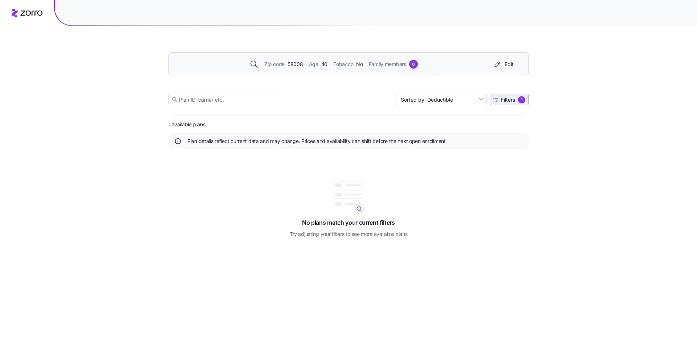
click at [509, 101] on span "Filters" at bounding box center [508, 99] width 14 height 5
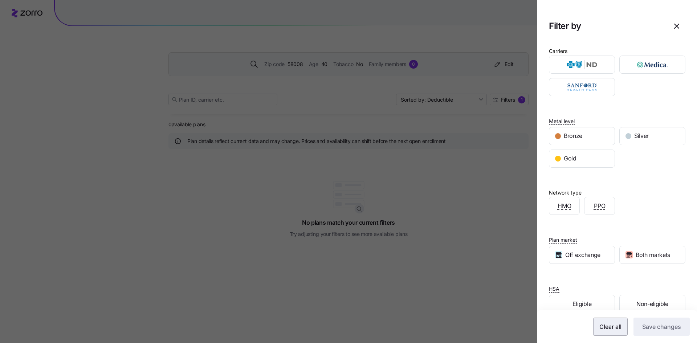
click at [612, 329] on span "Clear all" at bounding box center [611, 327] width 22 height 9
click at [644, 329] on span "Save changes" at bounding box center [662, 327] width 39 height 9
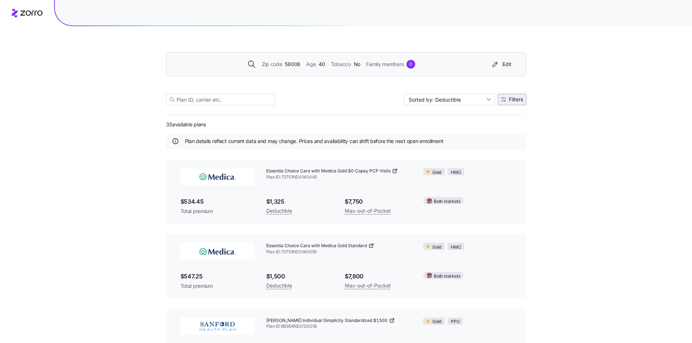
click at [507, 97] on span "Filters" at bounding box center [512, 99] width 22 height 5
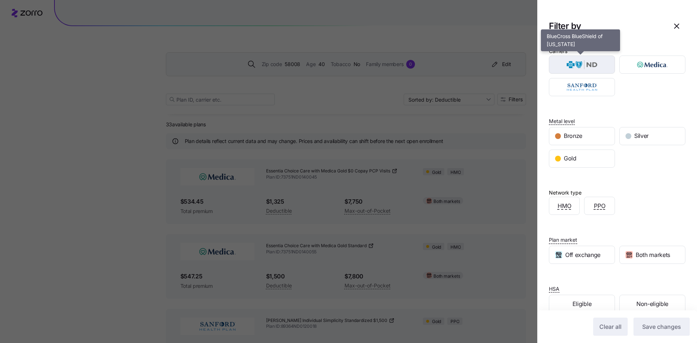
click at [568, 64] on img "button" at bounding box center [582, 64] width 53 height 15
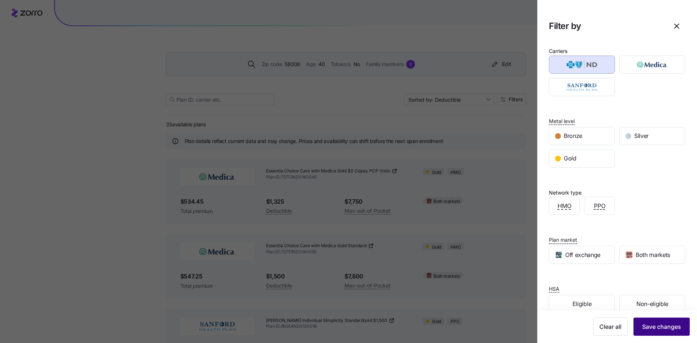
click at [657, 323] on span "Save changes" at bounding box center [662, 327] width 39 height 9
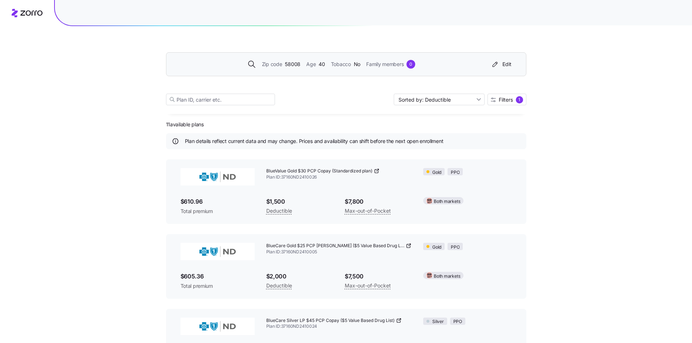
click at [443, 98] on input "Sorted by: Deductible" at bounding box center [439, 100] width 91 height 12
click at [443, 128] on div "Deductible" at bounding box center [438, 127] width 85 height 11
drag, startPoint x: 266, startPoint y: 171, endPoint x: 374, endPoint y: 171, distance: 108.2
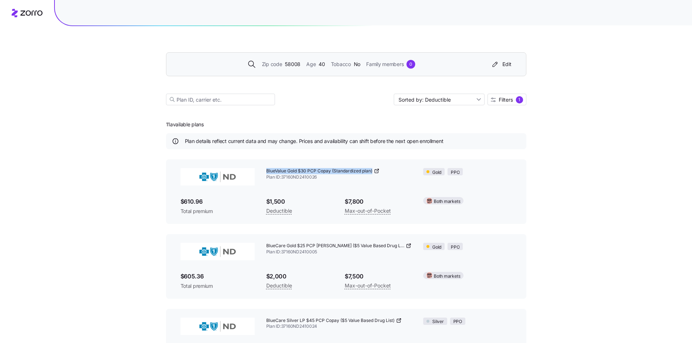
click at [374, 171] on div "BlueValue Gold $30 PCP Copay (Standardized plan)" at bounding box center [339, 171] width 146 height 6
click at [513, 67] on button "Edit" at bounding box center [501, 64] width 27 height 12
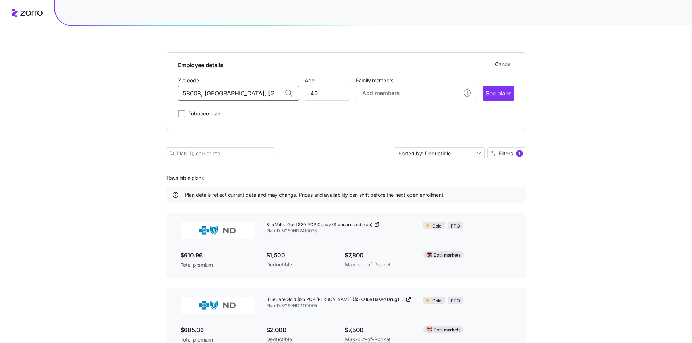
drag, startPoint x: 273, startPoint y: 93, endPoint x: -58, endPoint y: 75, distance: 331.0
drag, startPoint x: 260, startPoint y: 96, endPoint x: 20, endPoint y: 93, distance: 240.5
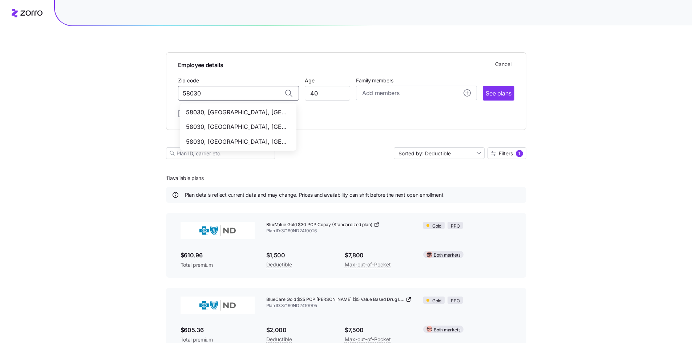
click at [238, 112] on span "58030, [GEOGRAPHIC_DATA], [GEOGRAPHIC_DATA]" at bounding box center [237, 112] width 102 height 9
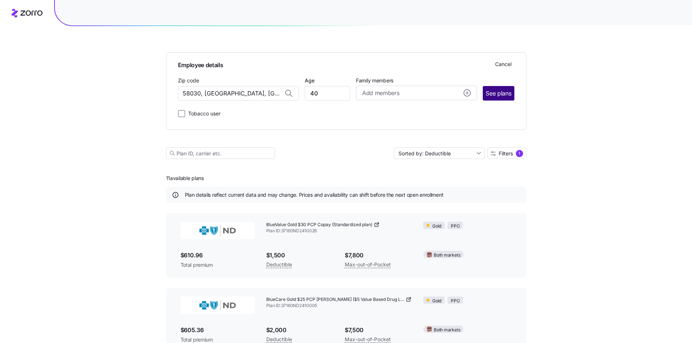
type input "58030, [GEOGRAPHIC_DATA], [GEOGRAPHIC_DATA]"
click at [503, 98] on span "See plans" at bounding box center [498, 93] width 25 height 9
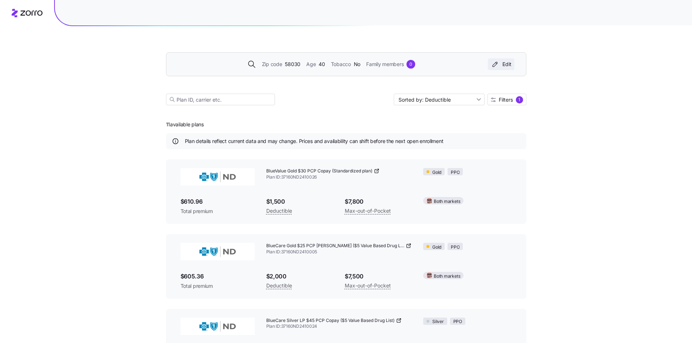
click at [502, 64] on div "Edit" at bounding box center [501, 64] width 21 height 7
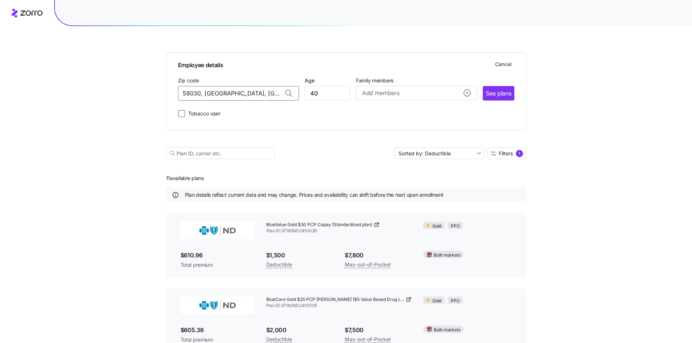
drag, startPoint x: 270, startPoint y: 92, endPoint x: 65, endPoint y: 86, distance: 204.2
click at [265, 112] on span "58041, [GEOGRAPHIC_DATA], [GEOGRAPHIC_DATA]" at bounding box center [237, 112] width 102 height 9
type input "58041, [GEOGRAPHIC_DATA], [GEOGRAPHIC_DATA]"
click at [491, 94] on span "See plans" at bounding box center [498, 93] width 25 height 9
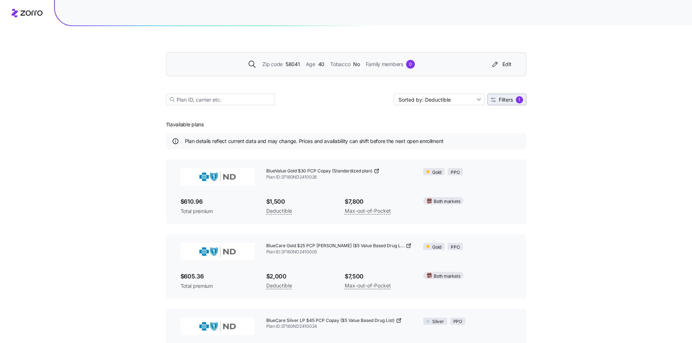
click at [507, 101] on span "Filters" at bounding box center [506, 99] width 14 height 5
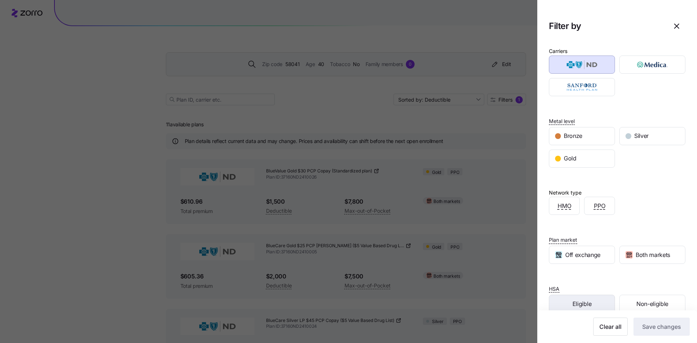
click at [596, 304] on div "Eligible" at bounding box center [582, 303] width 65 height 17
click at [647, 322] on button "Save changes" at bounding box center [662, 327] width 56 height 18
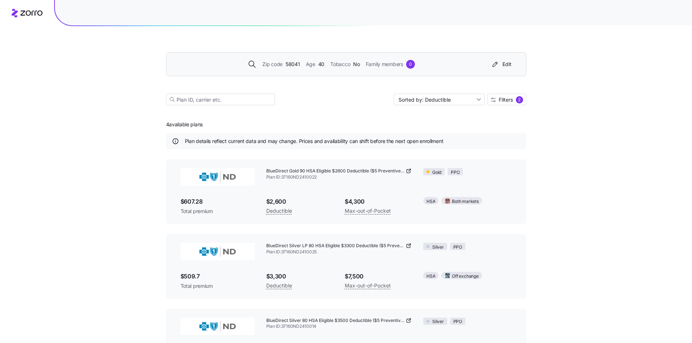
click at [566, 204] on div "Zip code 58041 Age [DEMOGRAPHIC_DATA] Tobacco No Family members 0 Edit Sorted b…" at bounding box center [346, 224] width 692 height 448
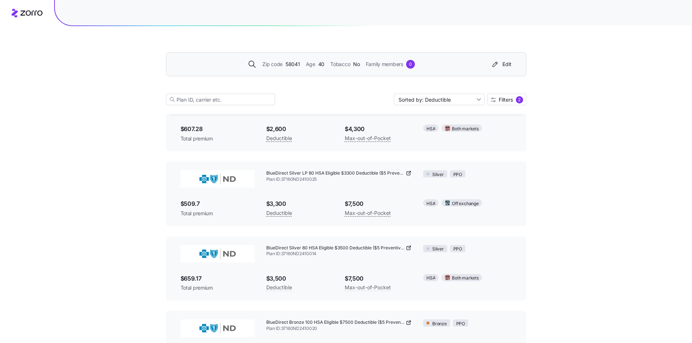
scroll to position [36, 0]
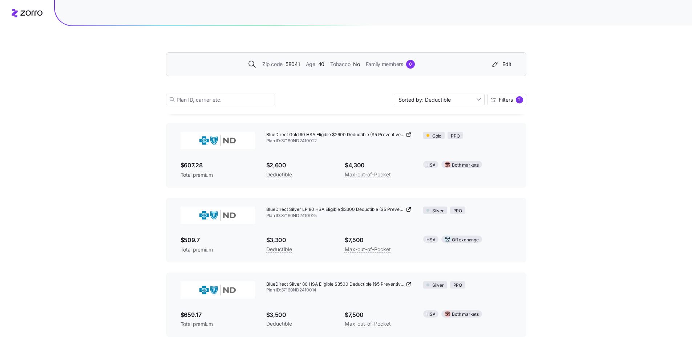
click at [587, 155] on div "Zip code 58041 Age [DEMOGRAPHIC_DATA] Tobacco No Family members 0 Edit Sorted b…" at bounding box center [346, 188] width 692 height 448
drag, startPoint x: 267, startPoint y: 208, endPoint x: 399, endPoint y: 210, distance: 132.2
click at [399, 210] on span "BlueDirect Silver LP 80 HSA Eligible $3300 Deductible ($5 Preventive Drug List)" at bounding box center [335, 210] width 138 height 6
click at [406, 210] on icon at bounding box center [409, 210] width 6 height 6
click at [510, 60] on button "Edit" at bounding box center [501, 64] width 27 height 12
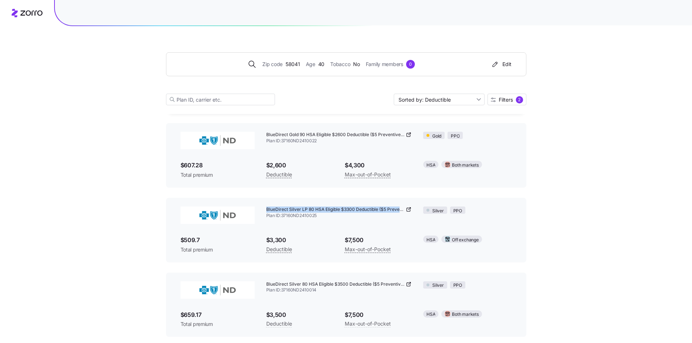
scroll to position [90, 0]
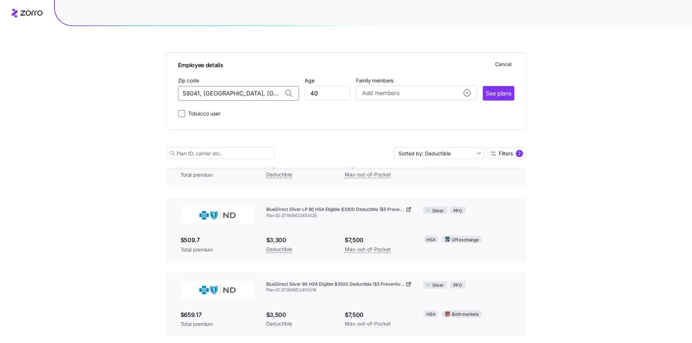
drag, startPoint x: 269, startPoint y: 92, endPoint x: 20, endPoint y: 83, distance: 249.0
click at [20, 83] on div "Employee details Cancel Zip code 58041, [GEOGRAPHIC_DATA], [GEOGRAPHIC_DATA] Ag…" at bounding box center [346, 161] width 692 height 502
click at [246, 115] on span "58075, [GEOGRAPHIC_DATA], [GEOGRAPHIC_DATA]" at bounding box center [237, 112] width 102 height 9
type input "58075, [GEOGRAPHIC_DATA], [GEOGRAPHIC_DATA]"
click at [495, 92] on span "See plans" at bounding box center [498, 93] width 25 height 9
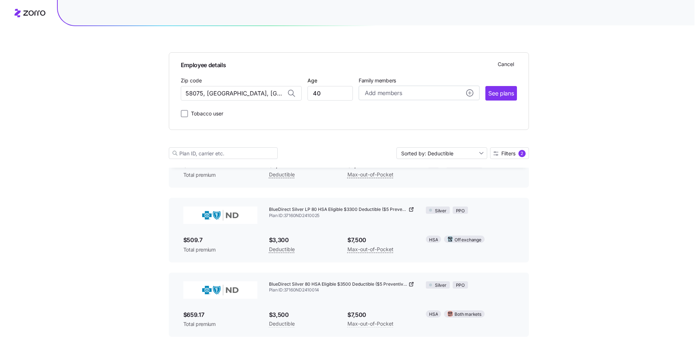
scroll to position [0, 0]
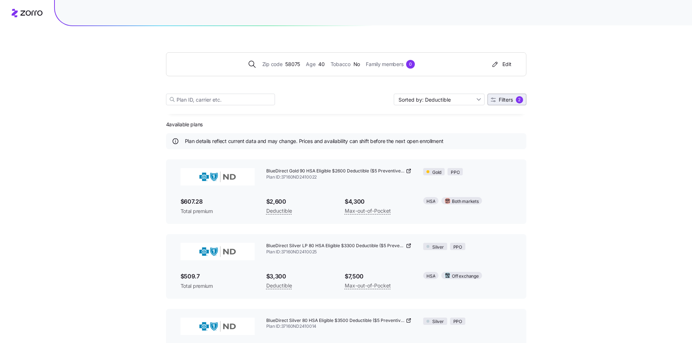
click at [498, 97] on span "Filters 2" at bounding box center [507, 99] width 32 height 7
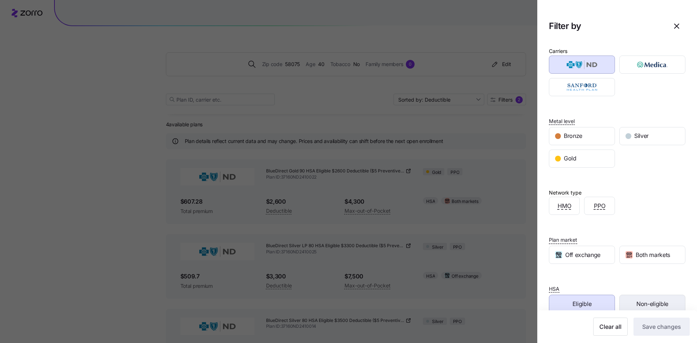
click at [627, 302] on div "Non-eligible" at bounding box center [652, 303] width 65 height 17
click at [603, 301] on div "Eligible" at bounding box center [582, 303] width 65 height 17
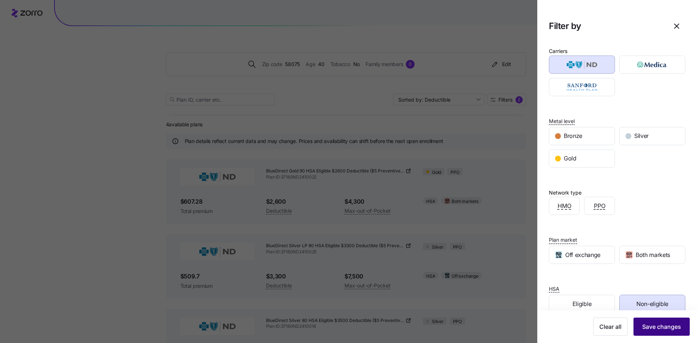
click at [644, 324] on span "Save changes" at bounding box center [662, 327] width 39 height 9
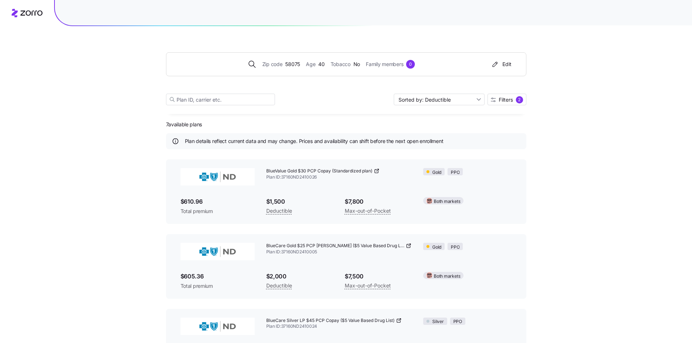
click at [542, 234] on div "Zip code 58075 Age [DEMOGRAPHIC_DATA] Tobacco No Family members 0 Edit Sorted b…" at bounding box center [346, 336] width 692 height 673
click at [502, 64] on div "Edit" at bounding box center [501, 64] width 21 height 7
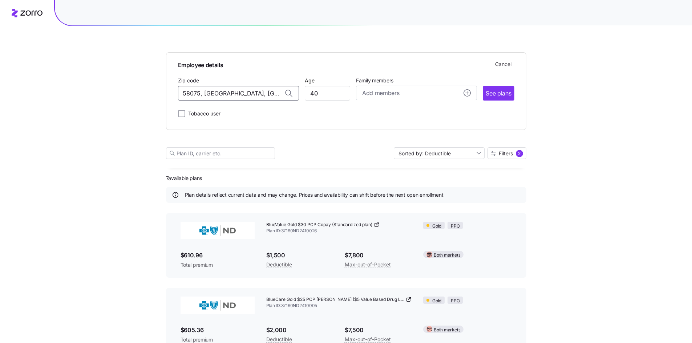
drag, startPoint x: 265, startPoint y: 92, endPoint x: -116, endPoint y: 84, distance: 380.7
click at [234, 115] on span "58201, [GEOGRAPHIC_DATA], [GEOGRAPHIC_DATA]" at bounding box center [237, 112] width 102 height 9
type input "58201, [GEOGRAPHIC_DATA], [GEOGRAPHIC_DATA]"
click at [500, 89] on span "See plans" at bounding box center [498, 93] width 25 height 9
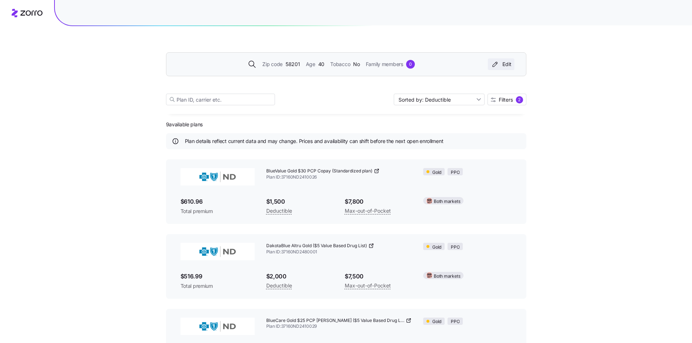
click at [503, 61] on div "Edit" at bounding box center [501, 64] width 21 height 7
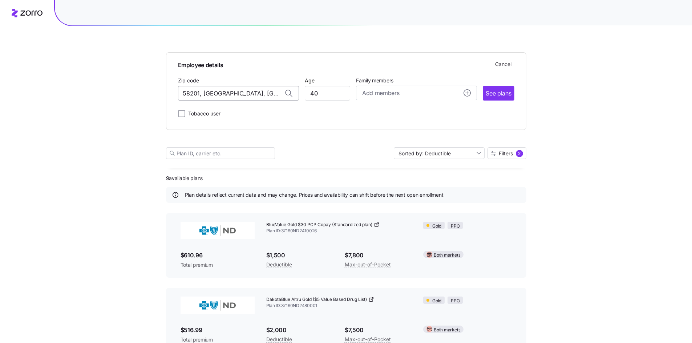
click at [264, 96] on input "58201, [GEOGRAPHIC_DATA], [GEOGRAPHIC_DATA]" at bounding box center [238, 93] width 121 height 15
drag, startPoint x: 275, startPoint y: 94, endPoint x: 1, endPoint y: 86, distance: 273.3
click at [251, 117] on div "58203, [GEOGRAPHIC_DATA], [GEOGRAPHIC_DATA]" at bounding box center [238, 112] width 113 height 15
type input "58203, [GEOGRAPHIC_DATA], [GEOGRAPHIC_DATA]"
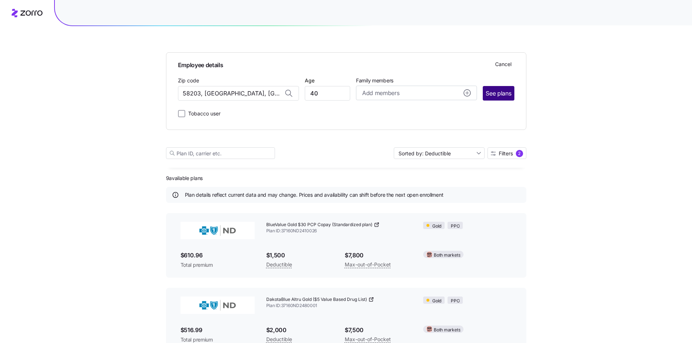
click at [496, 94] on span "See plans" at bounding box center [498, 93] width 25 height 9
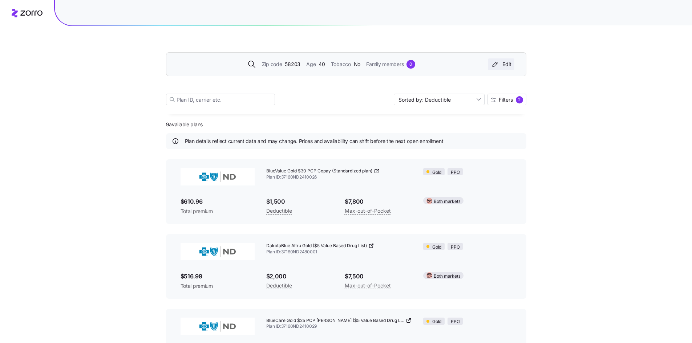
click at [509, 68] on button "Edit" at bounding box center [501, 64] width 27 height 12
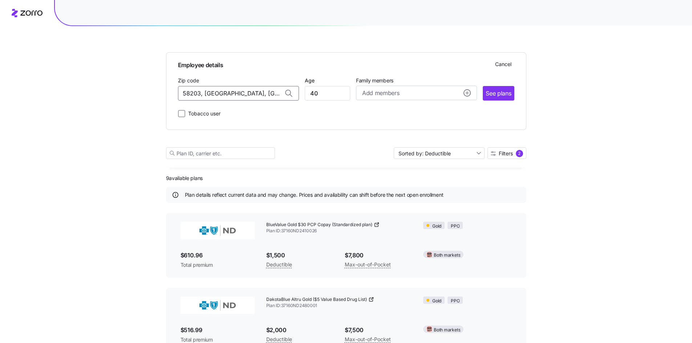
drag, startPoint x: 277, startPoint y: 93, endPoint x: 48, endPoint y: 88, distance: 229.3
click at [258, 110] on span "58301, [GEOGRAPHIC_DATA], [GEOGRAPHIC_DATA]" at bounding box center [237, 112] width 102 height 9
type input "58301, [GEOGRAPHIC_DATA], [GEOGRAPHIC_DATA]"
click at [498, 94] on span "See plans" at bounding box center [498, 93] width 25 height 9
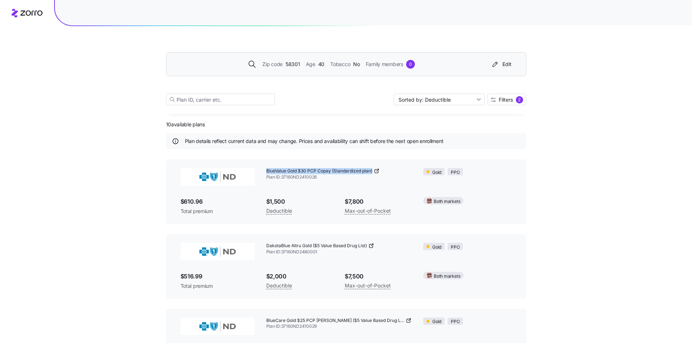
drag, startPoint x: 266, startPoint y: 171, endPoint x: 372, endPoint y: 170, distance: 106.4
click at [372, 170] on span "BlueValue Gold $30 PCP Copay (Standardized plan)" at bounding box center [319, 171] width 106 height 6
drag, startPoint x: 507, startPoint y: 61, endPoint x: 503, endPoint y: 62, distance: 4.4
click at [507, 61] on div "Edit" at bounding box center [501, 64] width 21 height 7
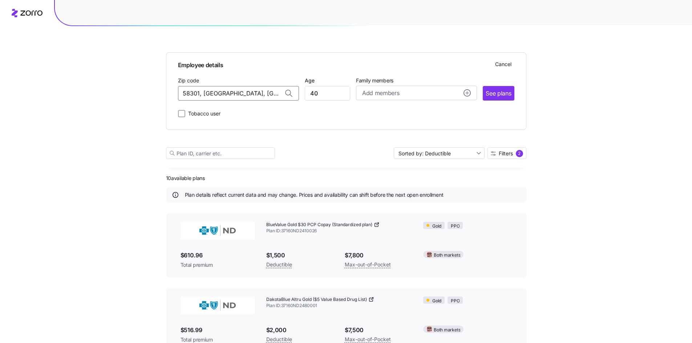
drag, startPoint x: 266, startPoint y: 94, endPoint x: -156, endPoint y: 88, distance: 421.7
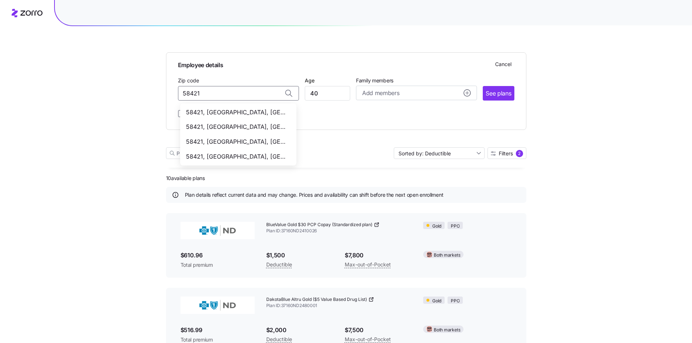
click at [250, 113] on span "58421, [GEOGRAPHIC_DATA], [GEOGRAPHIC_DATA]" at bounding box center [237, 112] width 102 height 9
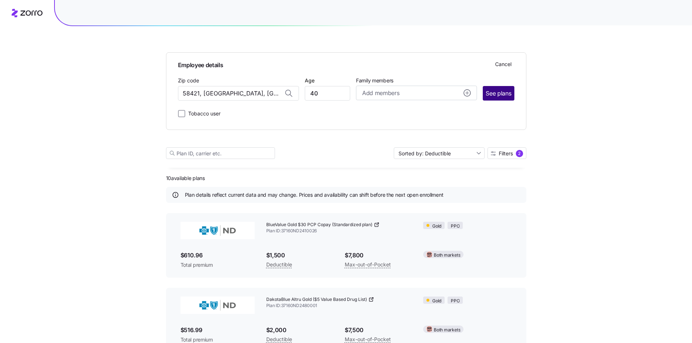
type input "58421, [GEOGRAPHIC_DATA], [GEOGRAPHIC_DATA]"
click at [490, 97] on span "See plans" at bounding box center [498, 93] width 25 height 9
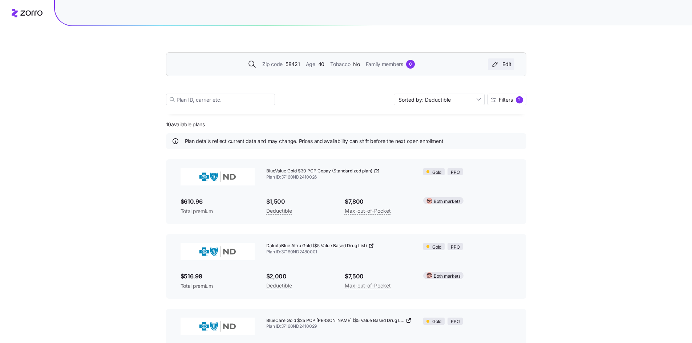
click at [504, 64] on div "Edit" at bounding box center [501, 64] width 21 height 7
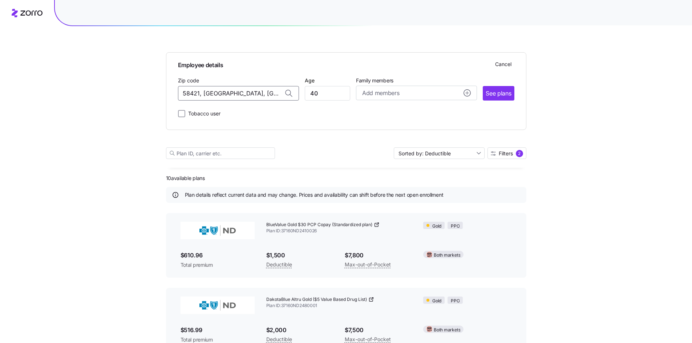
drag, startPoint x: 258, startPoint y: 91, endPoint x: -93, endPoint y: 78, distance: 350.7
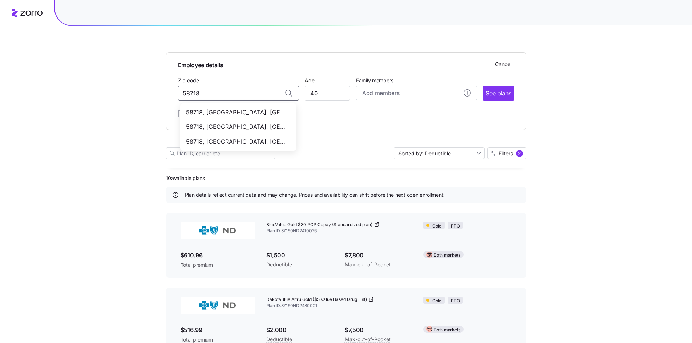
click at [235, 116] on span "58718, [GEOGRAPHIC_DATA], [GEOGRAPHIC_DATA]" at bounding box center [237, 112] width 102 height 9
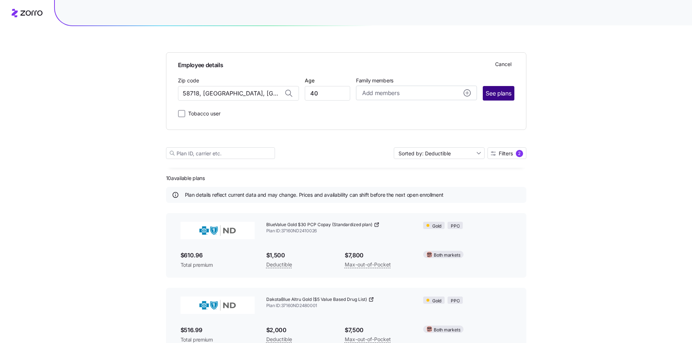
type input "58718, [GEOGRAPHIC_DATA], [GEOGRAPHIC_DATA]"
click at [496, 92] on span "See plans" at bounding box center [498, 93] width 25 height 9
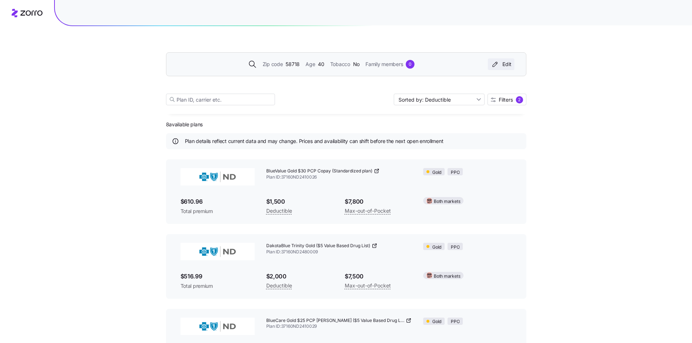
click at [508, 62] on div "Edit" at bounding box center [501, 64] width 21 height 7
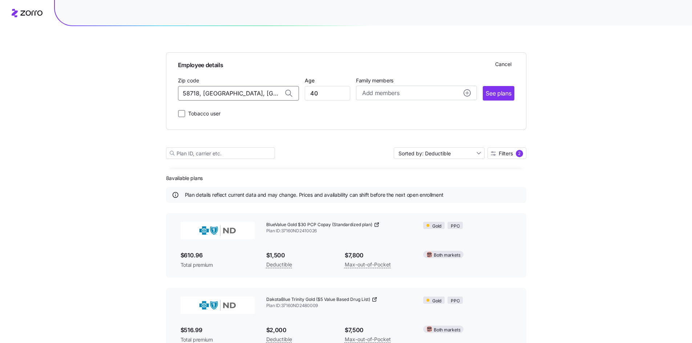
drag, startPoint x: 251, startPoint y: 94, endPoint x: -15, endPoint y: 86, distance: 265.3
click at [244, 115] on span "55446, [GEOGRAPHIC_DATA], [GEOGRAPHIC_DATA]" at bounding box center [237, 112] width 102 height 9
type input "55446, [GEOGRAPHIC_DATA], [GEOGRAPHIC_DATA]"
click at [503, 89] on button "See plans" at bounding box center [498, 93] width 31 height 15
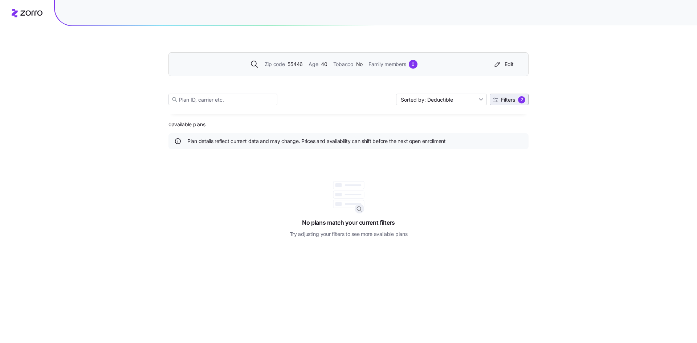
click at [511, 102] on span "Filters" at bounding box center [508, 99] width 14 height 5
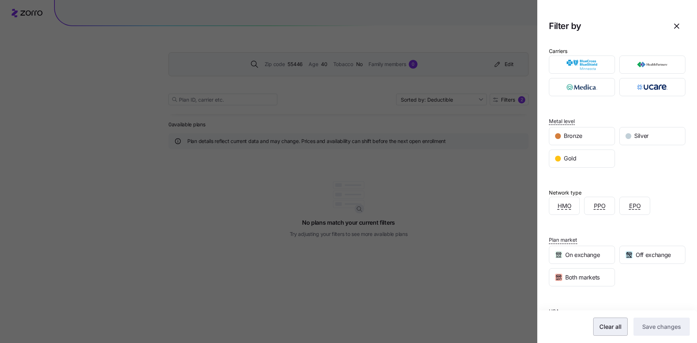
click at [615, 325] on span "Clear all" at bounding box center [611, 327] width 22 height 9
click at [652, 326] on span "Save changes" at bounding box center [662, 327] width 39 height 9
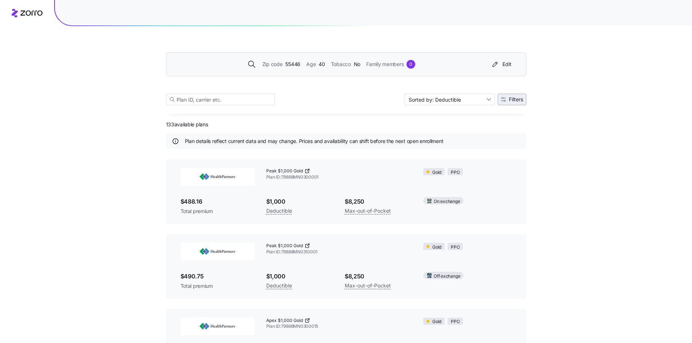
click at [510, 95] on button "Filters" at bounding box center [512, 100] width 29 height 12
